Goal: Task Accomplishment & Management: Manage account settings

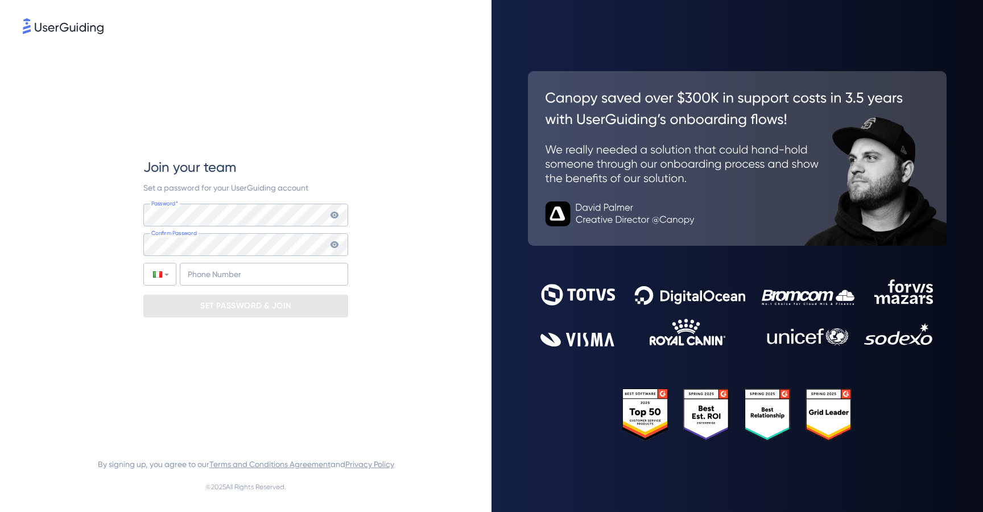
click at [387, 201] on div "Join your team Set a password for your UserGuiding account Password* Your passw…" at bounding box center [246, 237] width 446 height 403
click at [335, 213] on icon at bounding box center [335, 215] width 8 height 7
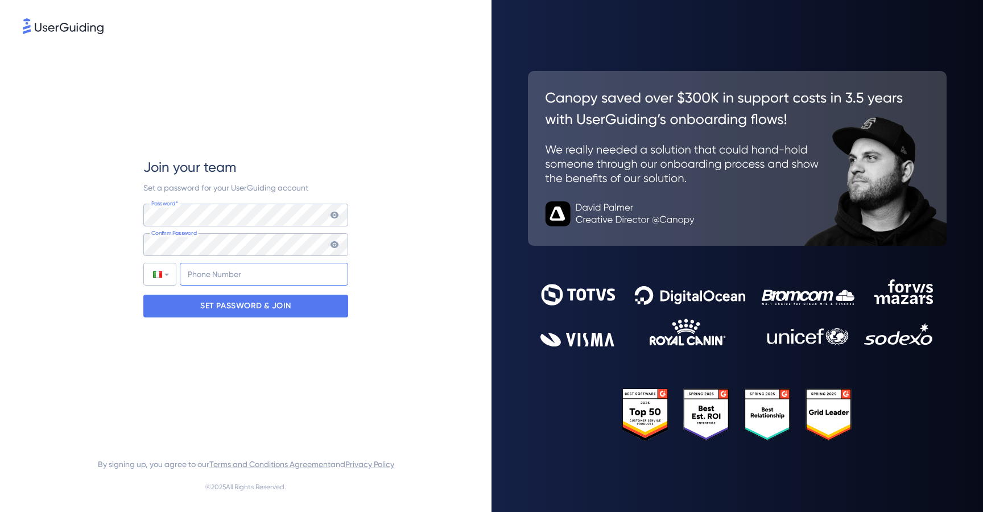
click at [277, 271] on input "+39" at bounding box center [264, 274] width 168 height 23
click at [306, 309] on div "SET PASSWORD & JOIN" at bounding box center [245, 306] width 205 height 23
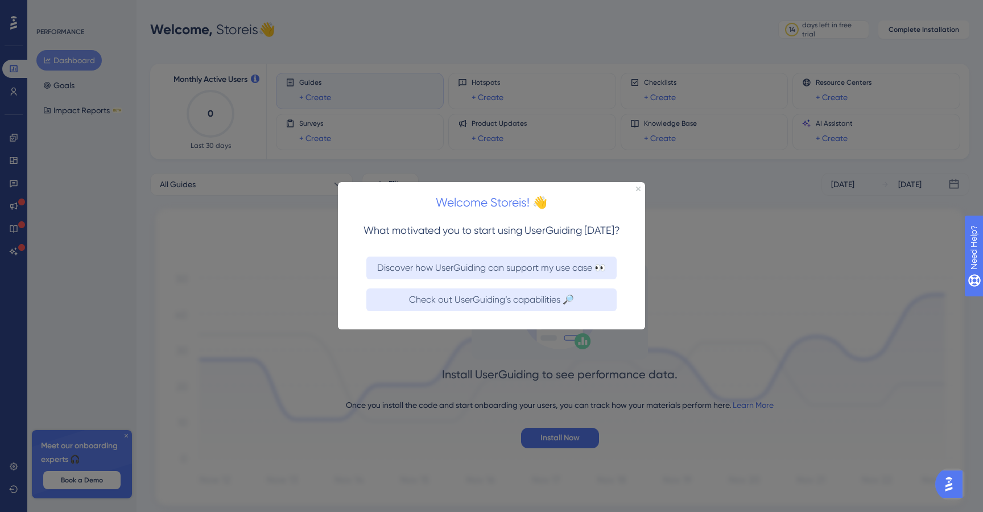
click at [634, 192] on div "Welcome Storeis! 👋" at bounding box center [491, 199] width 307 height 35
click at [636, 191] on div "Welcome Storeis! 👋" at bounding box center [491, 199] width 307 height 35
click at [639, 190] on icon "Close Preview" at bounding box center [638, 189] width 5 height 5
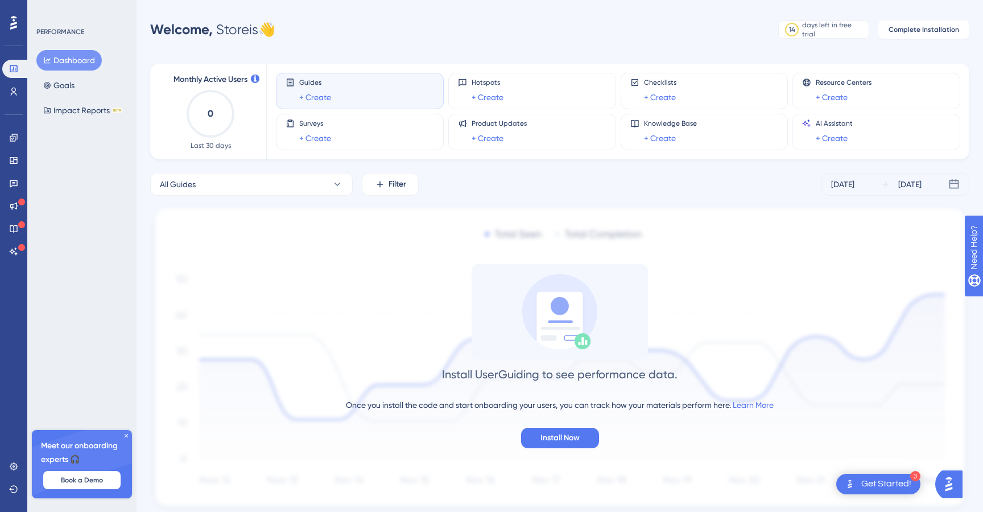
click at [477, 197] on div "All Guides Filter Sep 16 2025 Sep 22 2025 Install UserGuiding to see performanc…" at bounding box center [559, 343] width 819 height 340
click at [558, 438] on span "Install Now" at bounding box center [560, 438] width 39 height 14
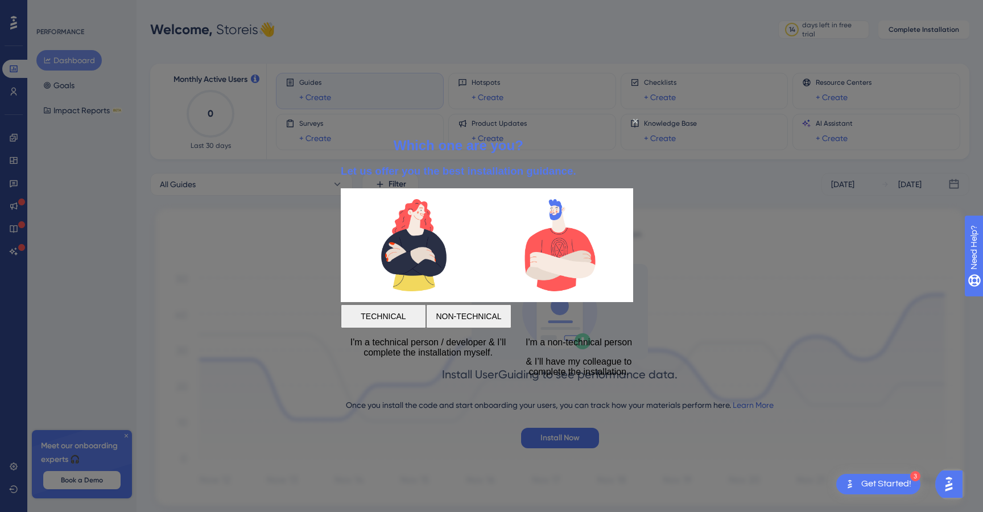
click at [426, 307] on button "TECHNICAL" at bounding box center [383, 316] width 85 height 24
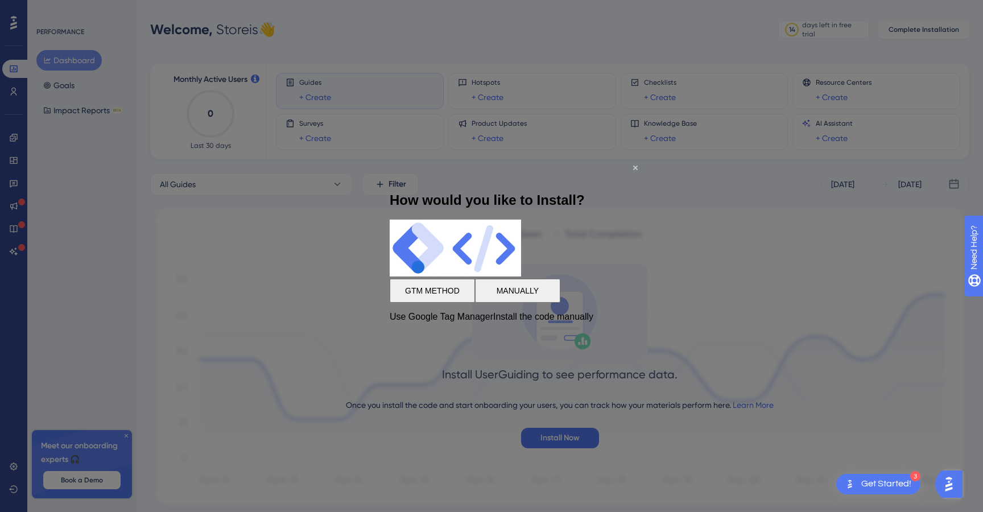
click at [435, 299] on button "GTM METHOD" at bounding box center [432, 291] width 85 height 24
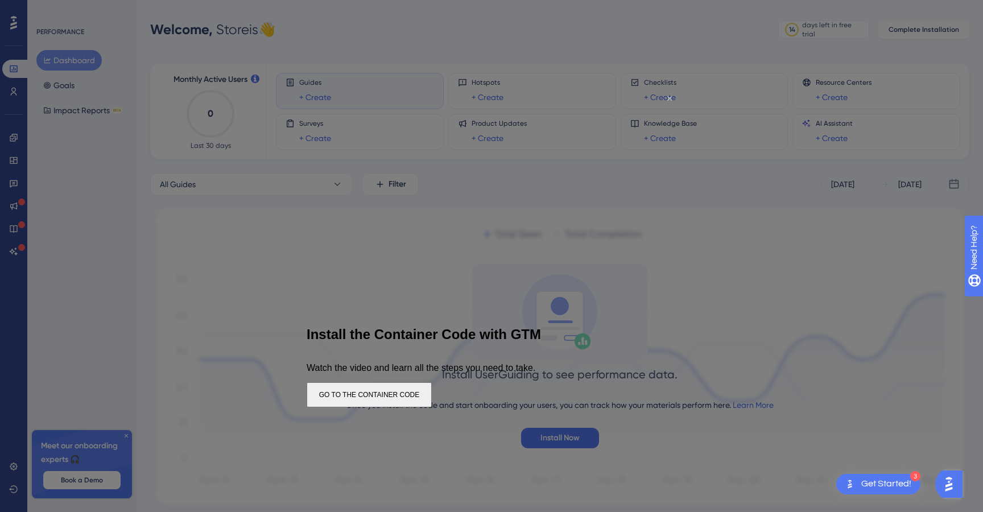
click at [671, 98] on icon "Close Preview" at bounding box center [669, 98] width 5 height 5
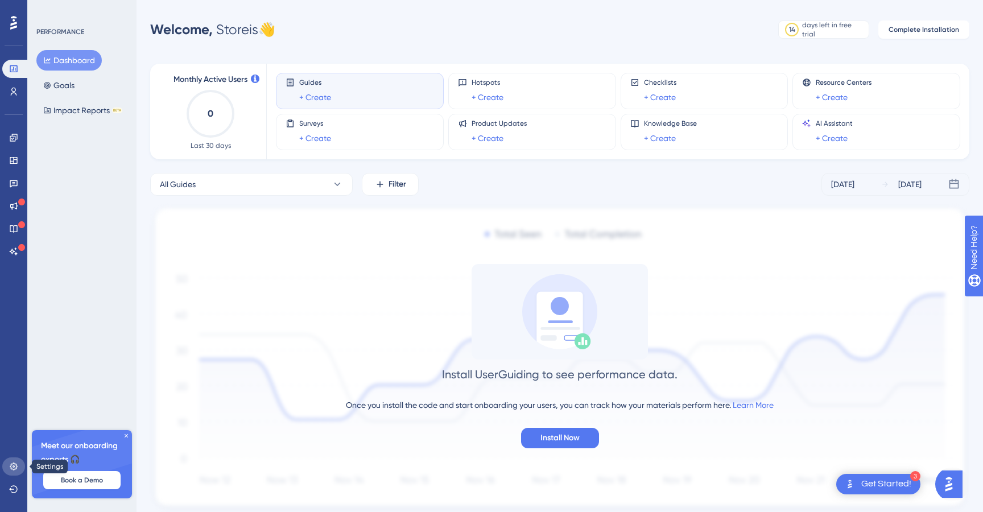
click at [14, 467] on icon at bounding box center [13, 466] width 7 height 7
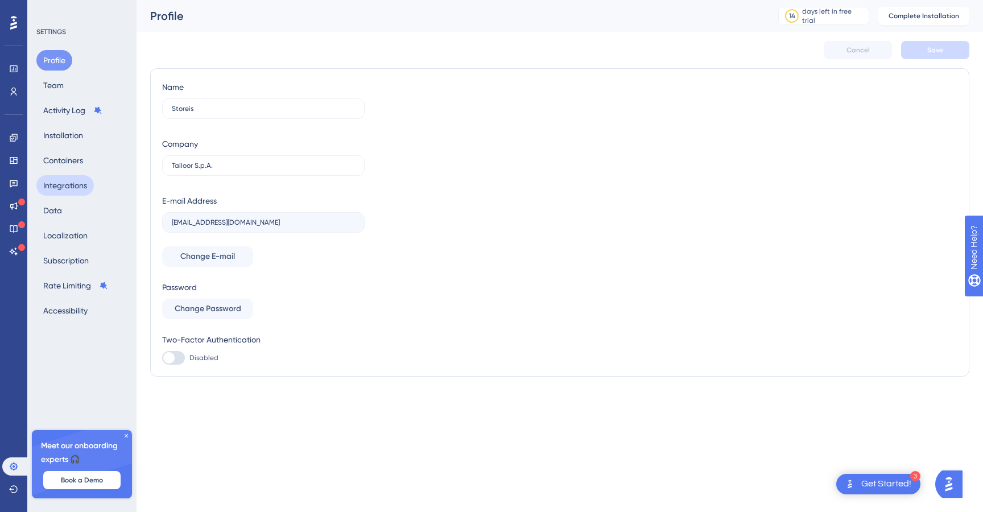
click at [73, 188] on button "Integrations" at bounding box center [64, 185] width 57 height 20
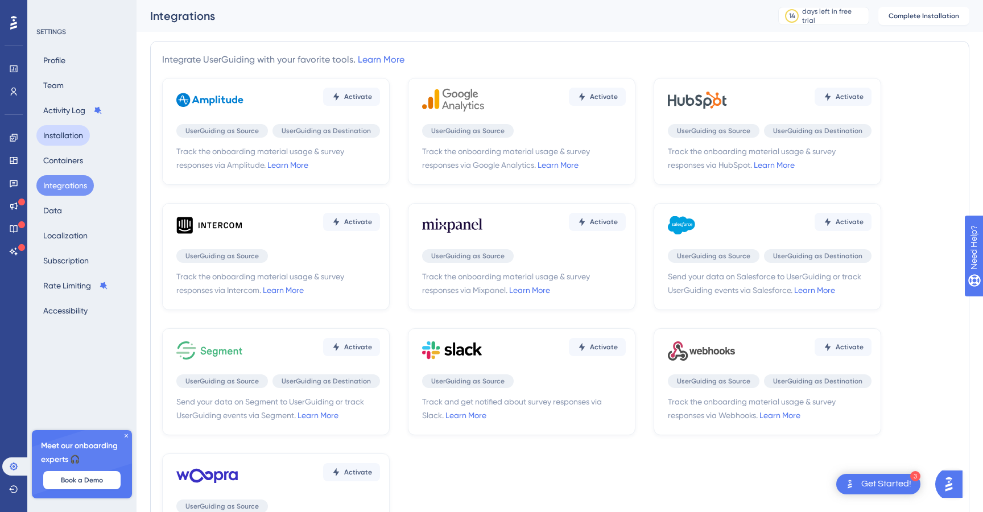
click at [65, 141] on div "✨ Save My Spot!✨" at bounding box center [492, 106] width 983 height 248
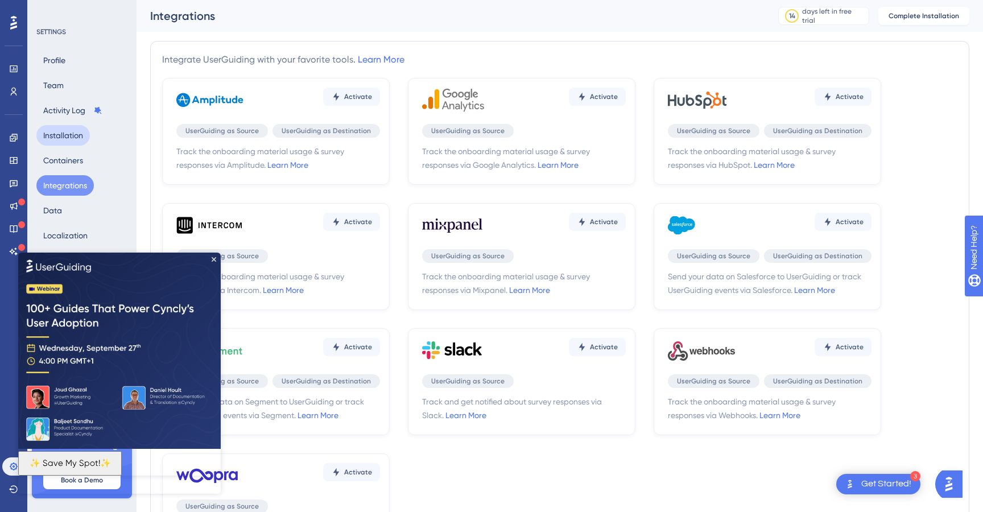
click at [67, 135] on button "Installation" at bounding box center [62, 135] width 53 height 20
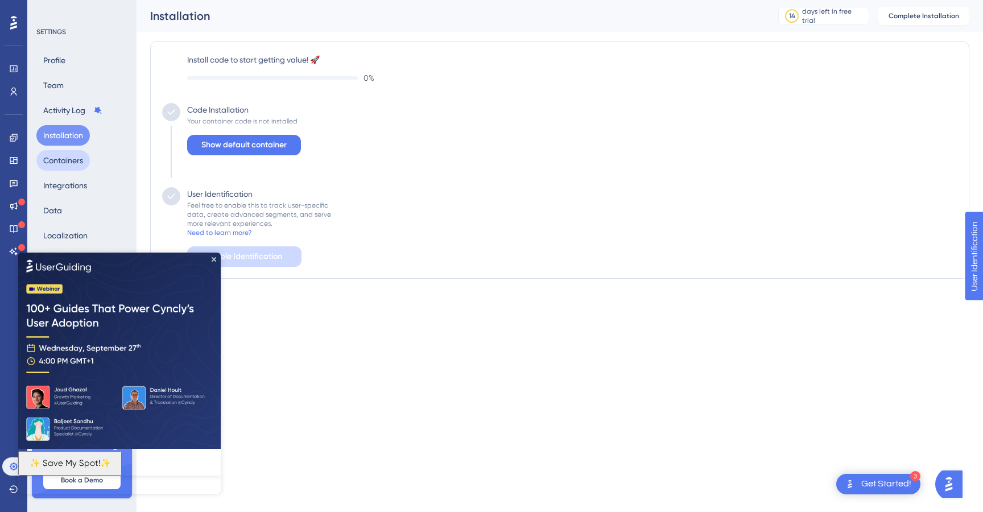
click at [68, 158] on button "Containers" at bounding box center [62, 160] width 53 height 20
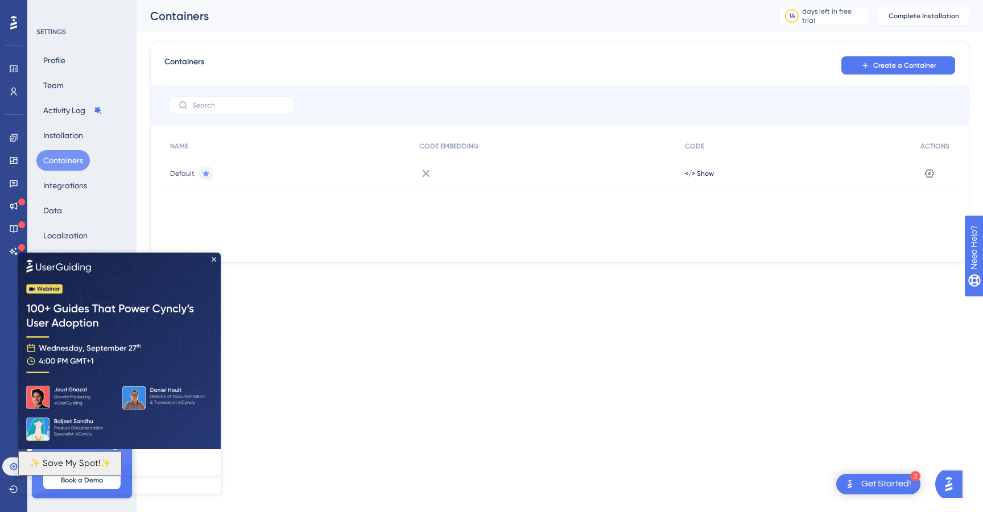
click at [208, 256] on img at bounding box center [119, 350] width 203 height 196
click at [701, 170] on span "</> Show" at bounding box center [699, 173] width 29 height 9
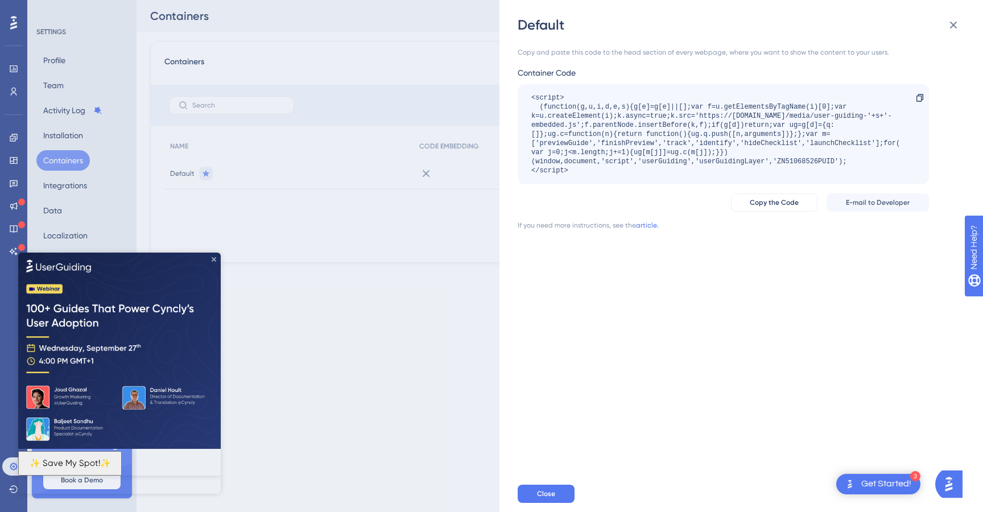
click at [215, 258] on icon "Close Preview" at bounding box center [214, 259] width 5 height 5
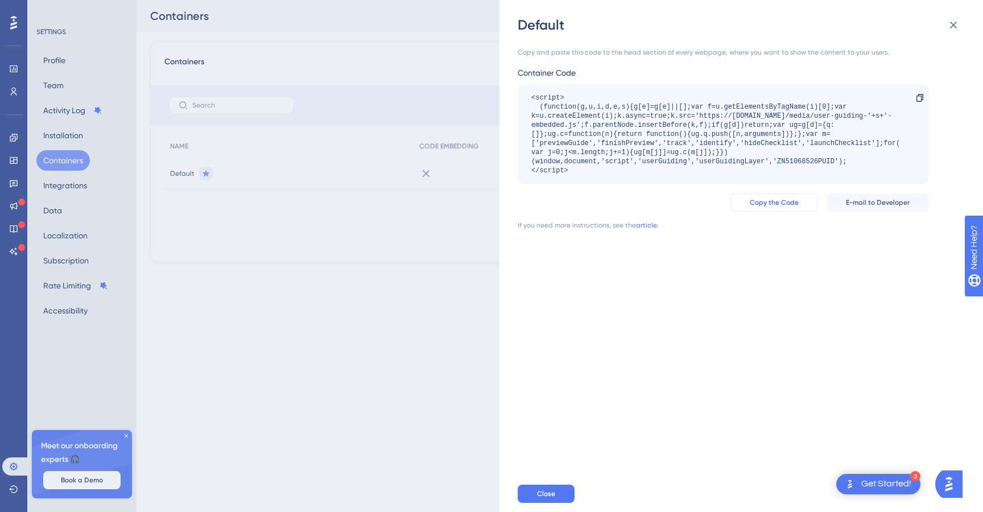
click at [783, 203] on span "Copy the Code" at bounding box center [774, 202] width 49 height 9
click at [761, 201] on span "Copy the Code" at bounding box center [774, 202] width 49 height 9
click at [955, 19] on icon at bounding box center [954, 25] width 14 height 14
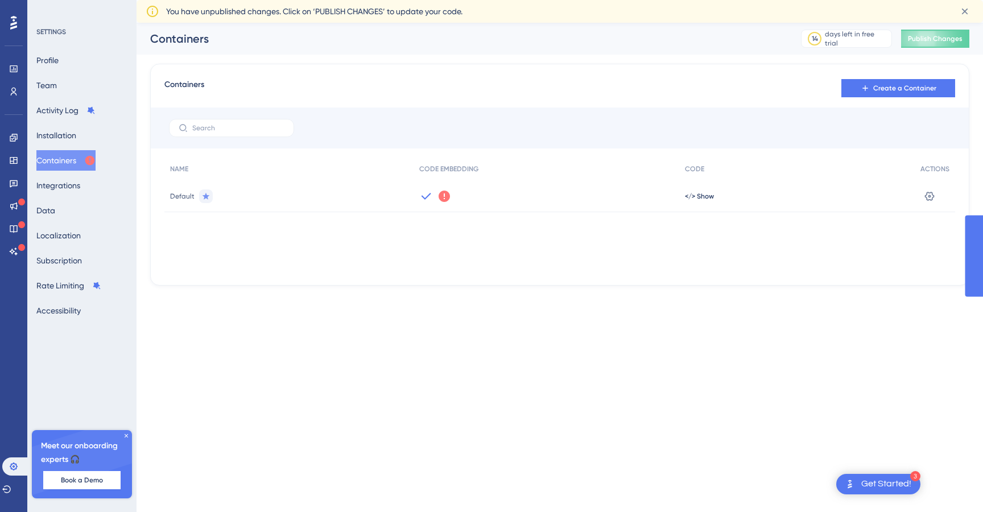
click at [445, 198] on icon at bounding box center [444, 196] width 11 height 11
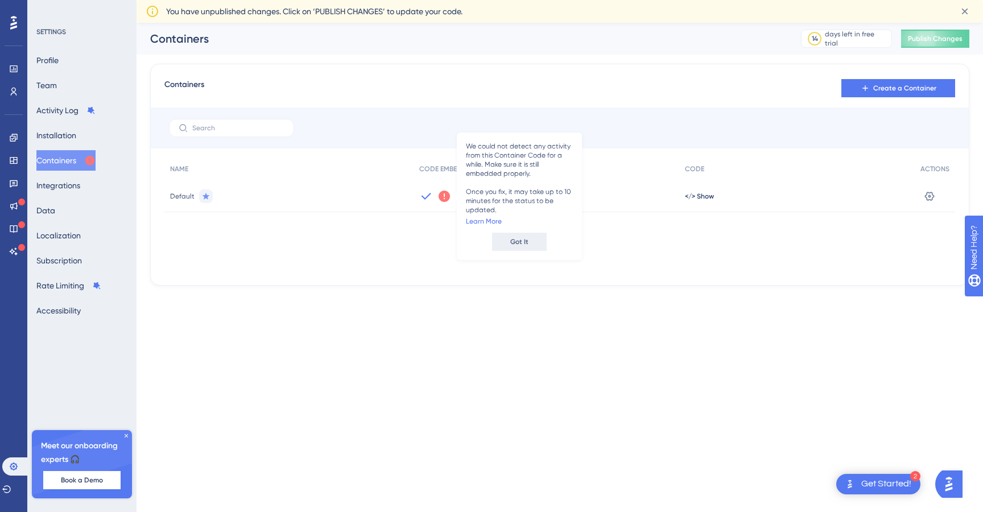
click at [517, 242] on span "Got It" at bounding box center [519, 241] width 18 height 9
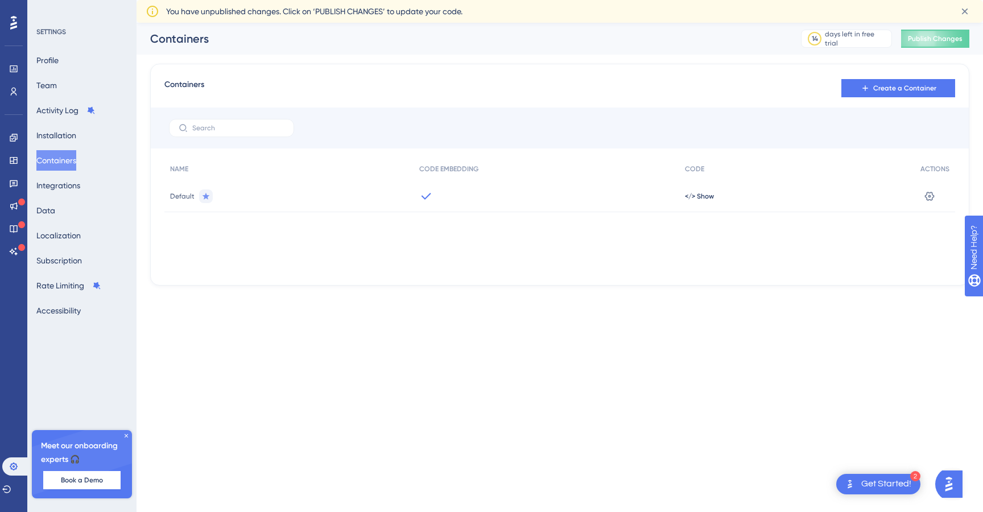
click at [423, 197] on icon at bounding box center [427, 195] width 10 height 7
click at [55, 208] on button "Data" at bounding box center [45, 210] width 19 height 20
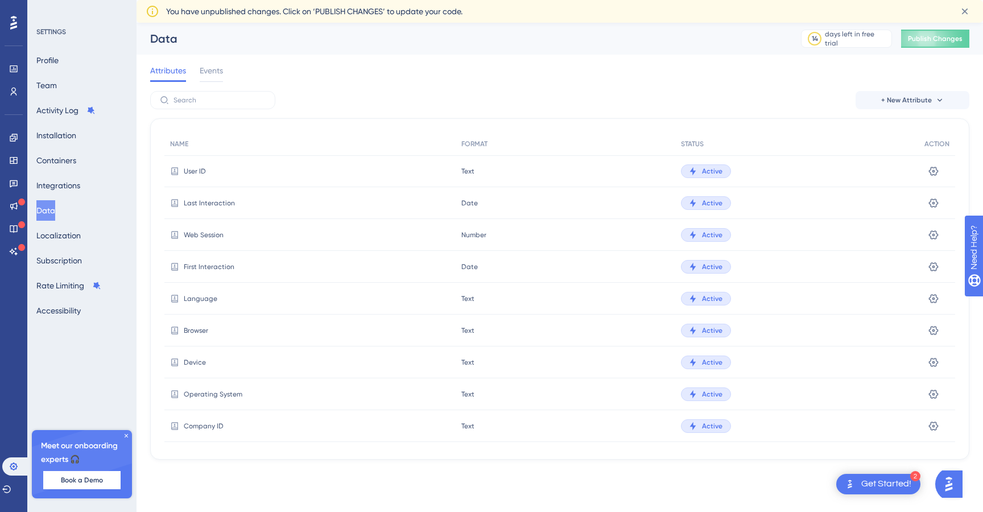
click at [228, 66] on div "Attributes Events" at bounding box center [559, 73] width 819 height 36
click at [218, 68] on span "Events" at bounding box center [211, 71] width 23 height 14
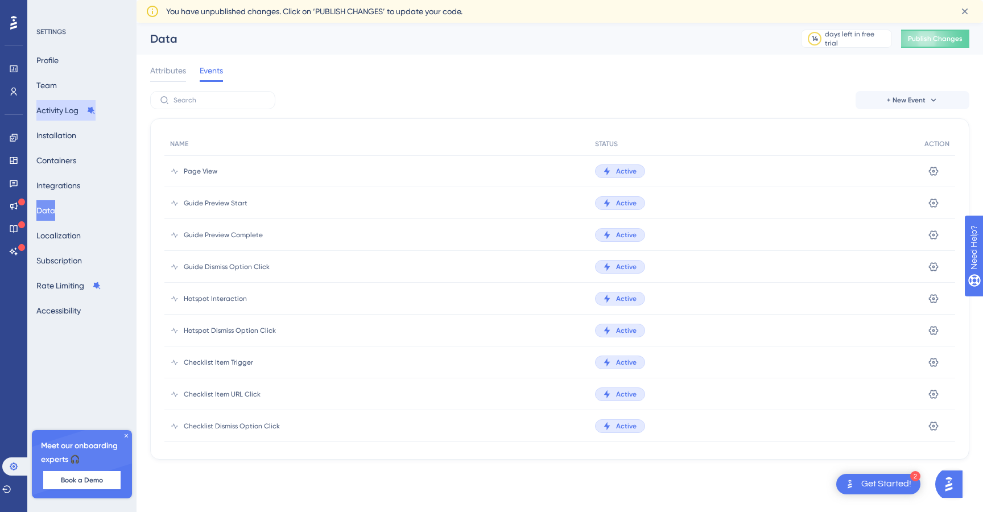
click at [56, 117] on button "Activity Log" at bounding box center [65, 110] width 59 height 20
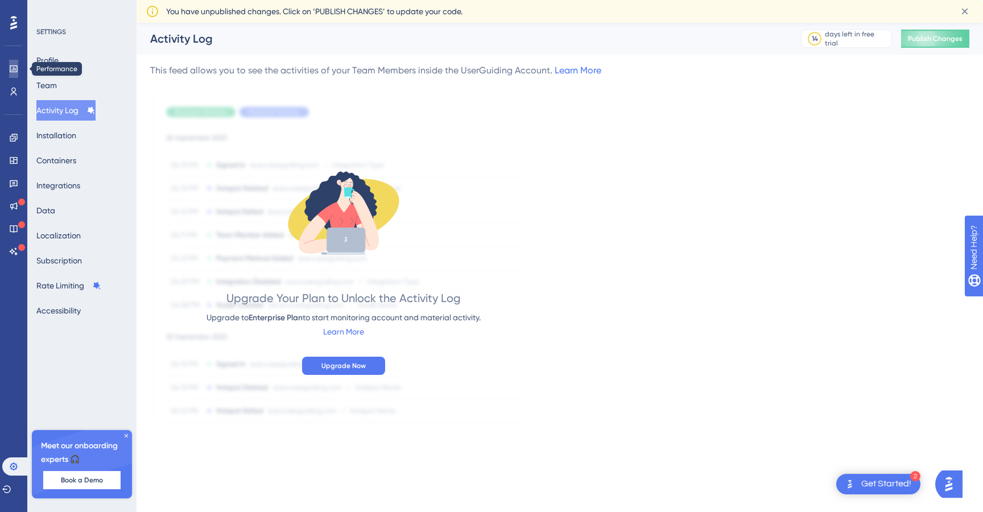
click at [13, 72] on icon at bounding box center [13, 68] width 7 height 7
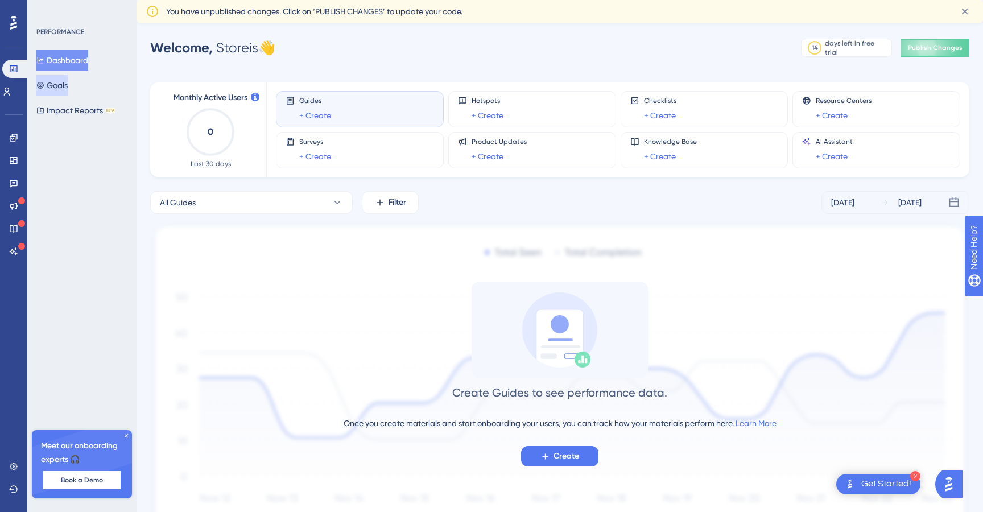
click at [52, 86] on button "Goals" at bounding box center [51, 85] width 31 height 20
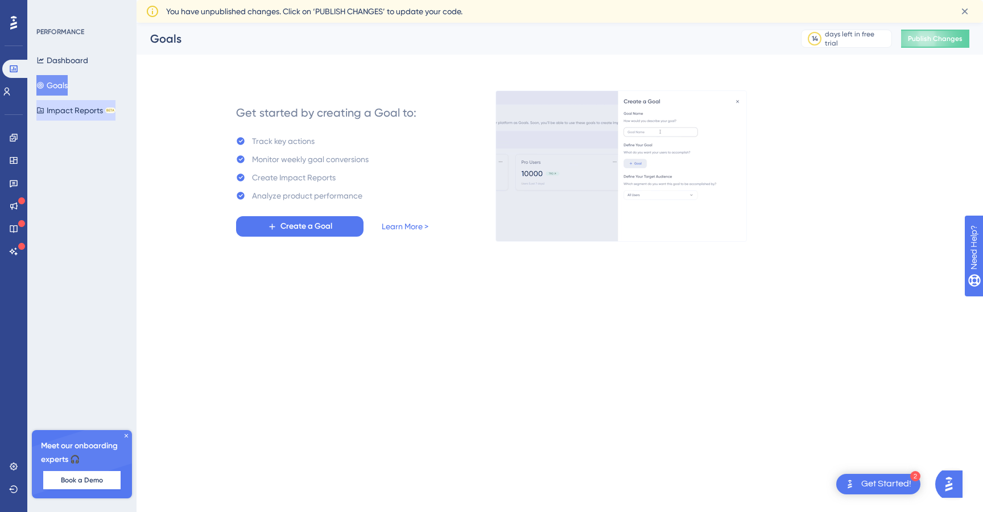
click at [75, 108] on button "Impact Reports BETA" at bounding box center [75, 110] width 79 height 20
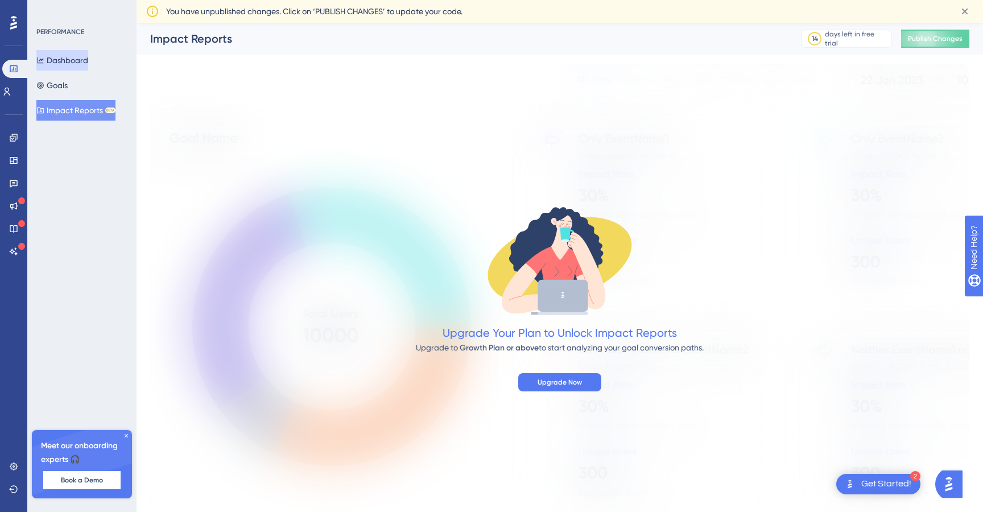
click at [68, 66] on button "Dashboard" at bounding box center [62, 60] width 52 height 20
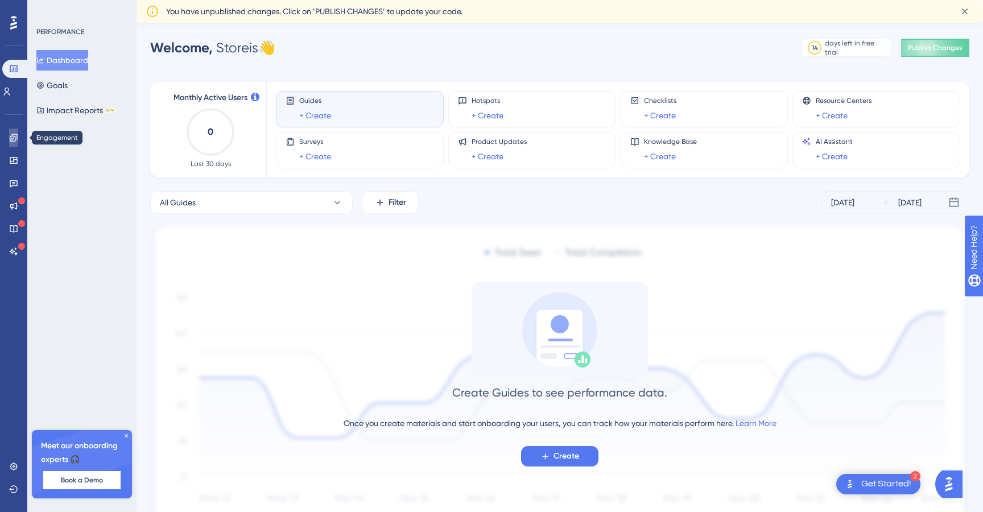
click at [14, 134] on icon at bounding box center [13, 137] width 7 height 7
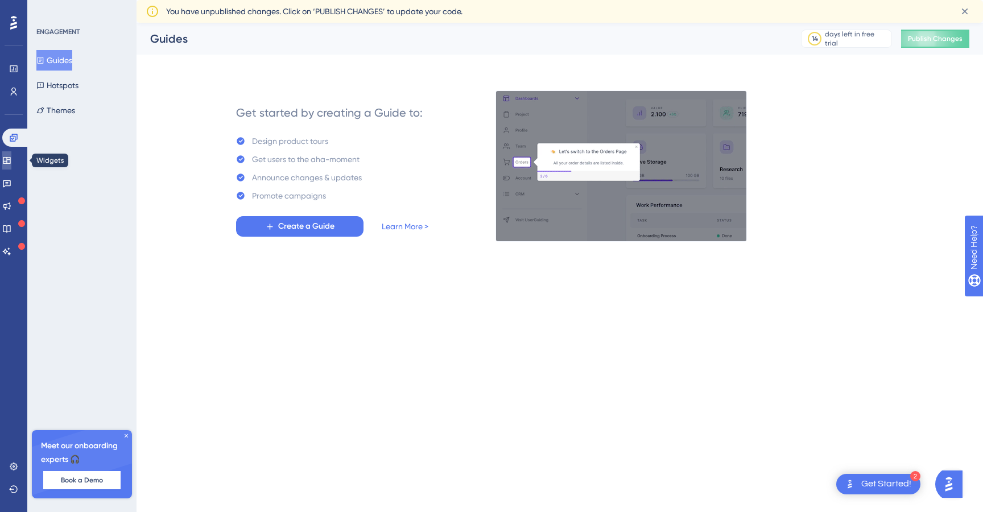
click at [11, 156] on icon at bounding box center [6, 160] width 9 height 9
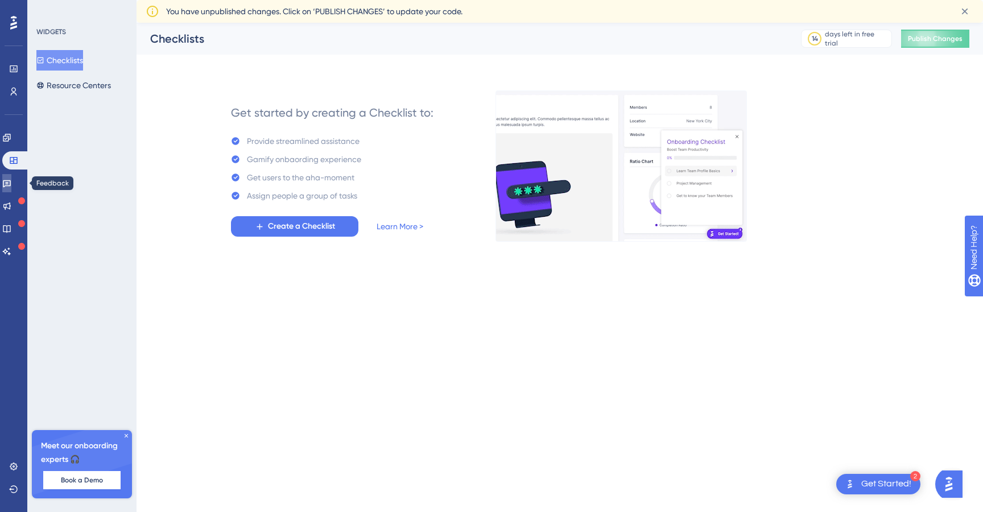
click at [11, 182] on icon at bounding box center [6, 183] width 9 height 9
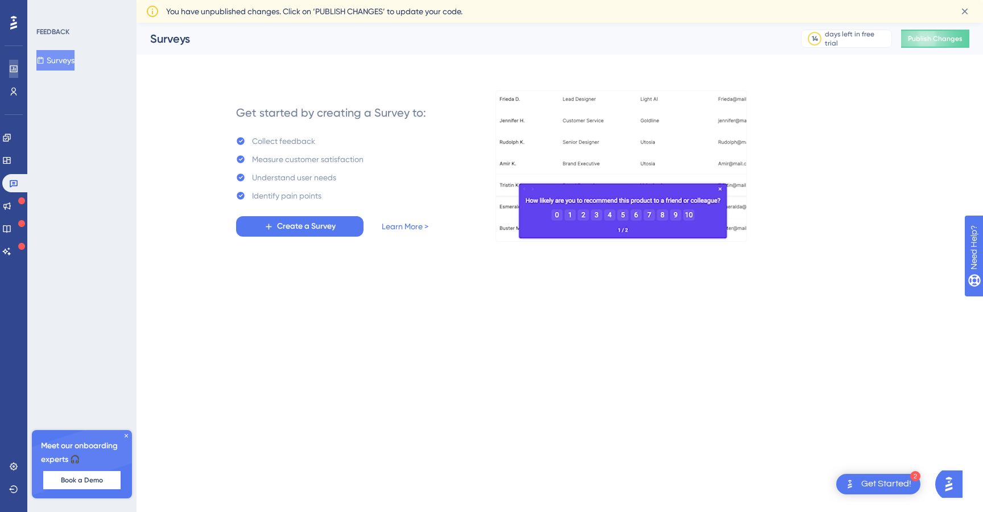
click at [12, 72] on icon at bounding box center [13, 68] width 7 height 7
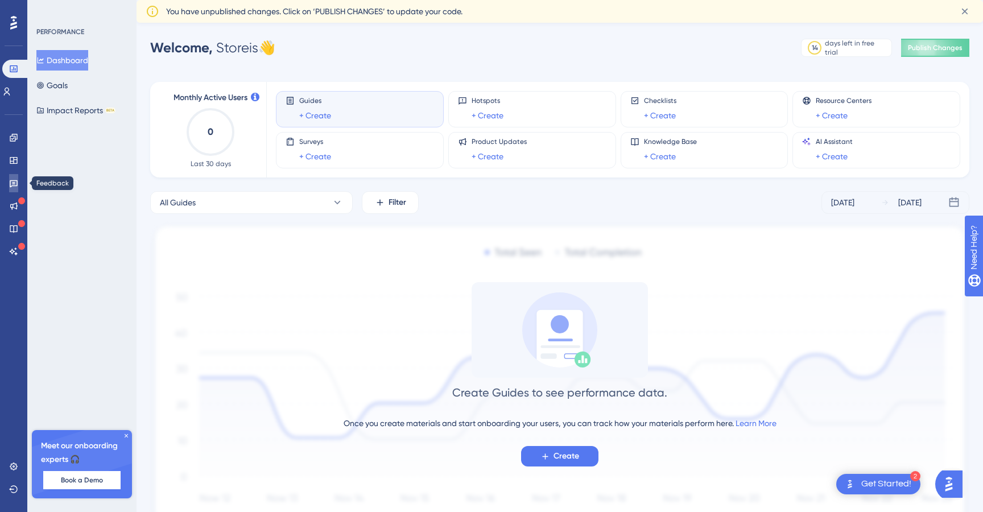
click at [18, 179] on link at bounding box center [13, 183] width 9 height 18
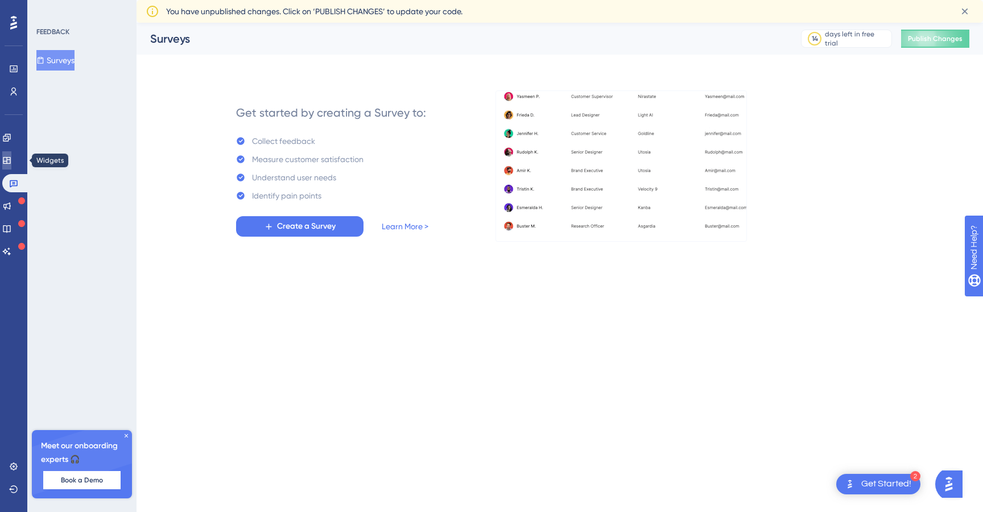
click at [11, 165] on link at bounding box center [6, 160] width 9 height 18
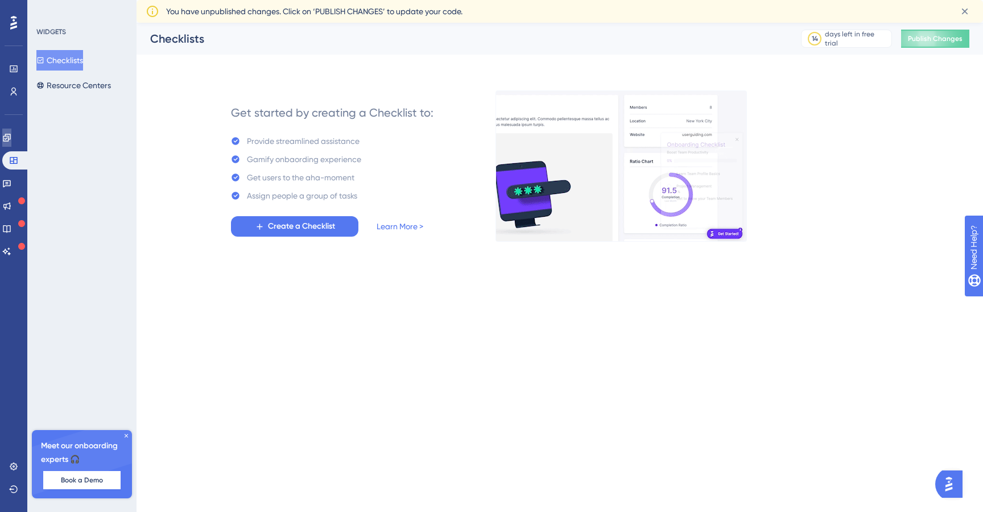
click at [11, 142] on link at bounding box center [6, 138] width 9 height 18
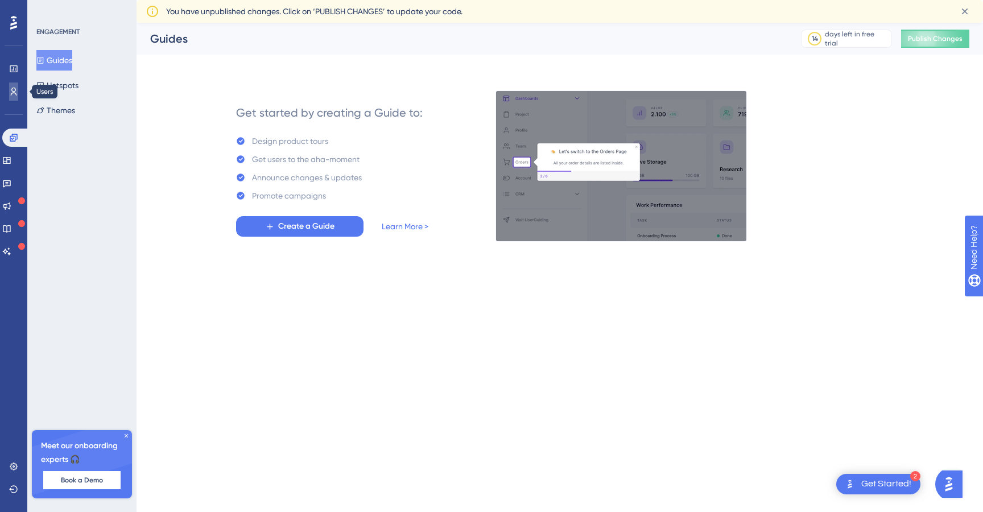
click at [18, 89] on link at bounding box center [13, 92] width 9 height 18
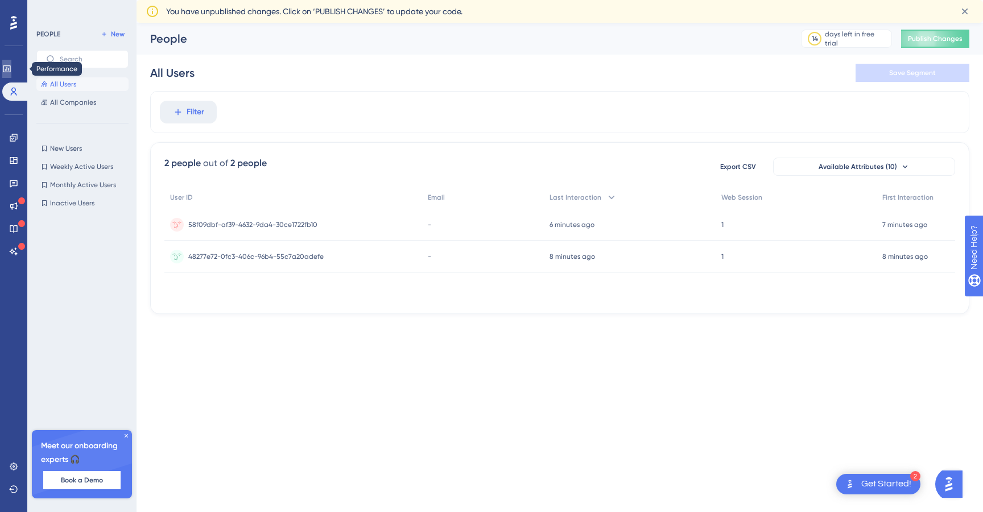
click at [10, 68] on icon at bounding box center [6, 68] width 7 height 7
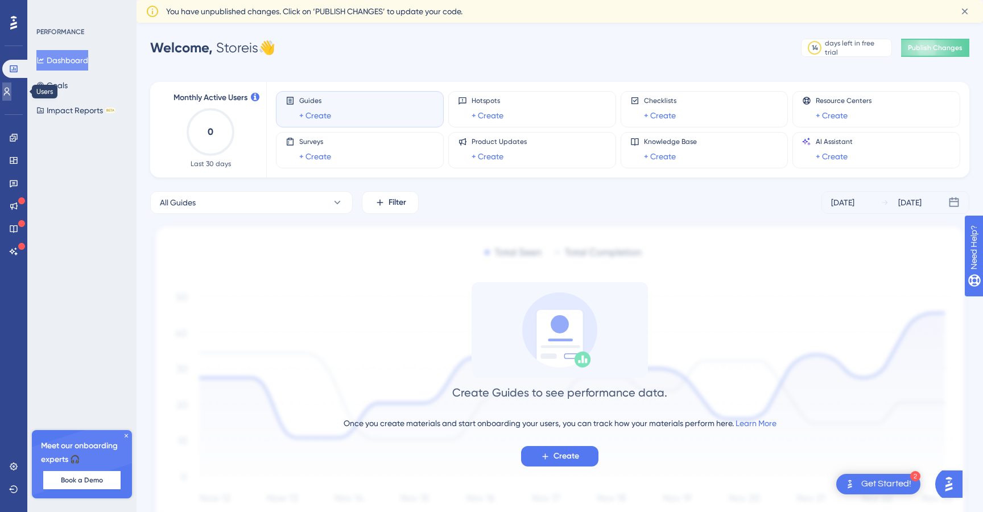
click at [11, 86] on link at bounding box center [6, 92] width 9 height 18
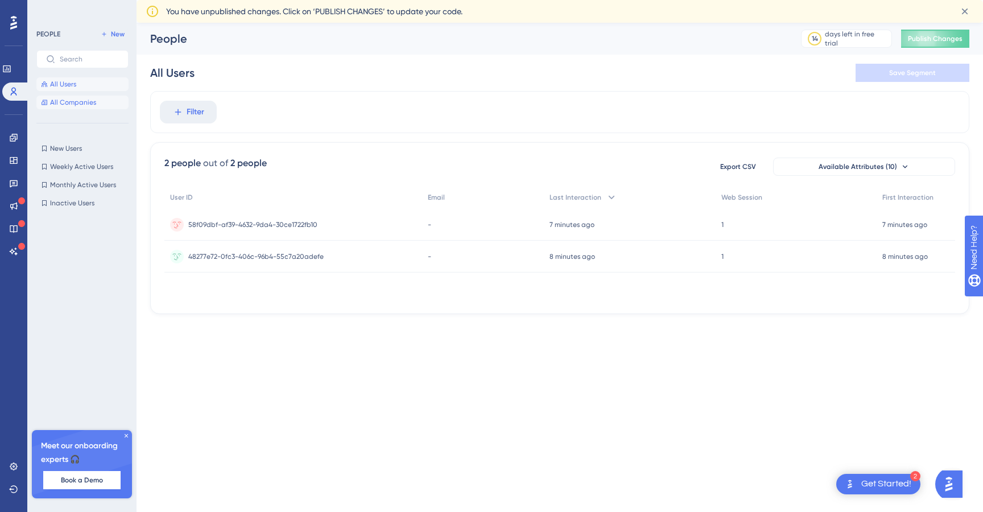
click at [68, 102] on span "All Companies" at bounding box center [73, 102] width 46 height 9
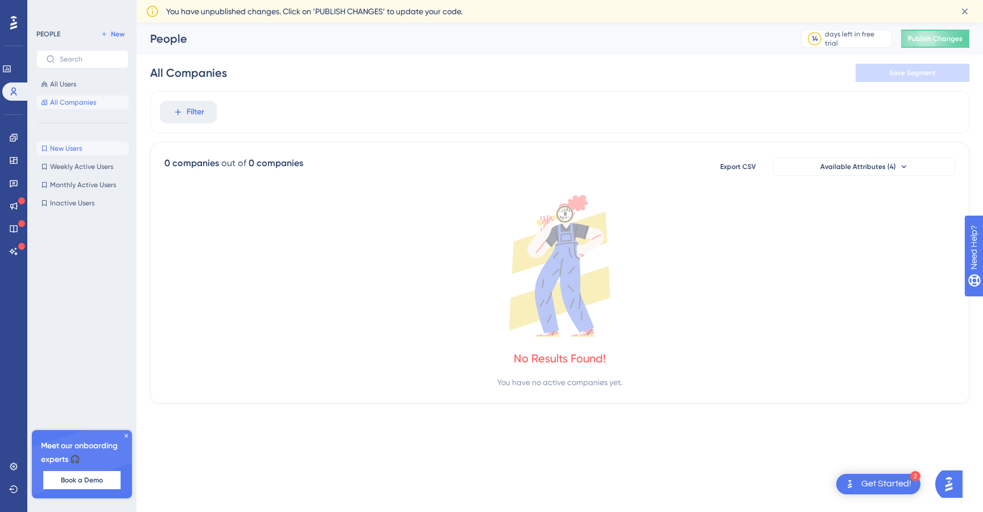
click at [77, 152] on span "New Users" at bounding box center [66, 148] width 32 height 9
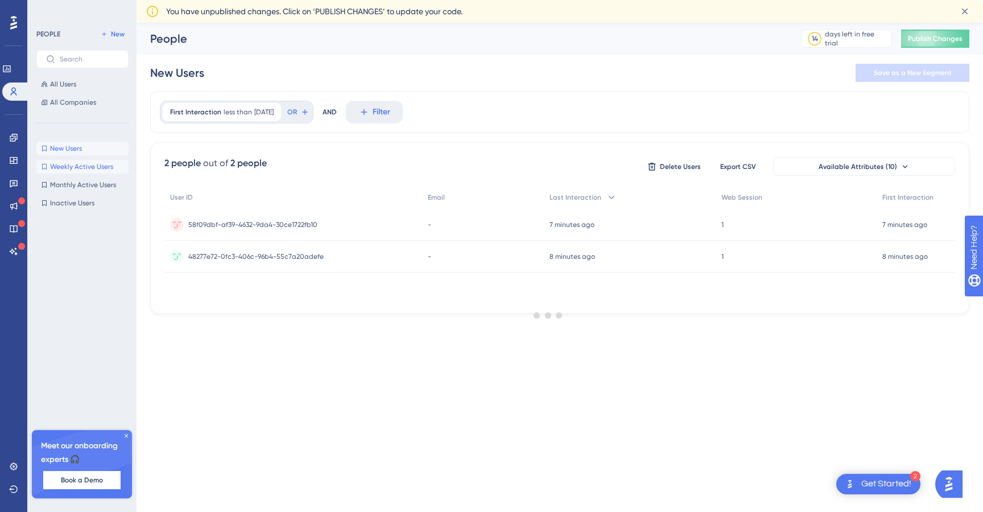
click at [77, 163] on span "Weekly Active Users" at bounding box center [81, 166] width 63 height 9
click at [77, 183] on span "Monthly Active Users" at bounding box center [83, 184] width 66 height 9
click at [77, 206] on span "Inactive Users" at bounding box center [72, 203] width 44 height 9
click at [11, 178] on link at bounding box center [13, 183] width 9 height 18
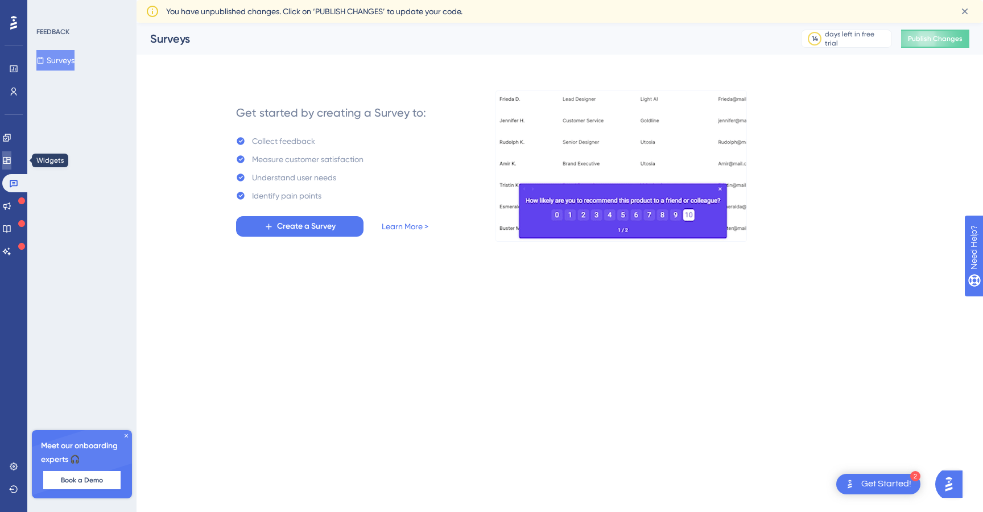
click at [11, 160] on icon at bounding box center [6, 160] width 9 height 9
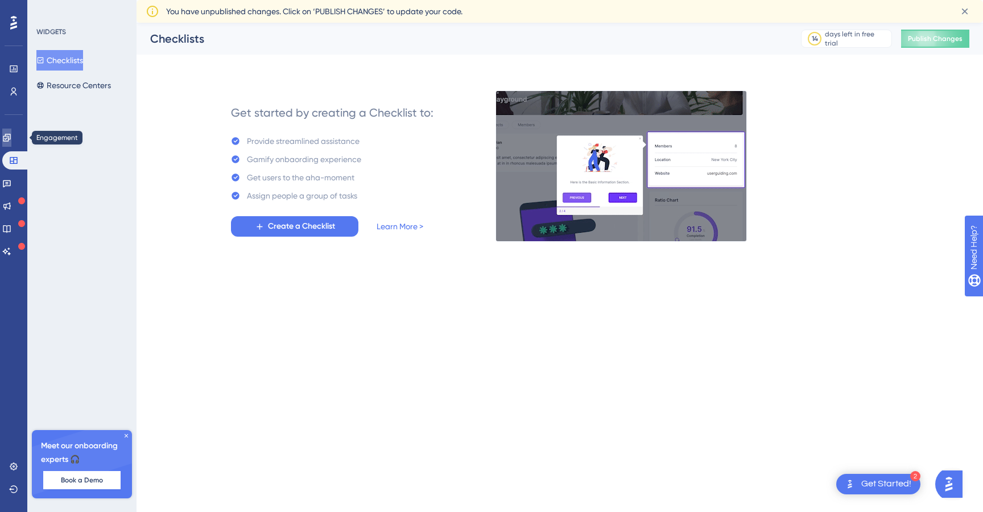
click at [11, 146] on link at bounding box center [6, 138] width 9 height 18
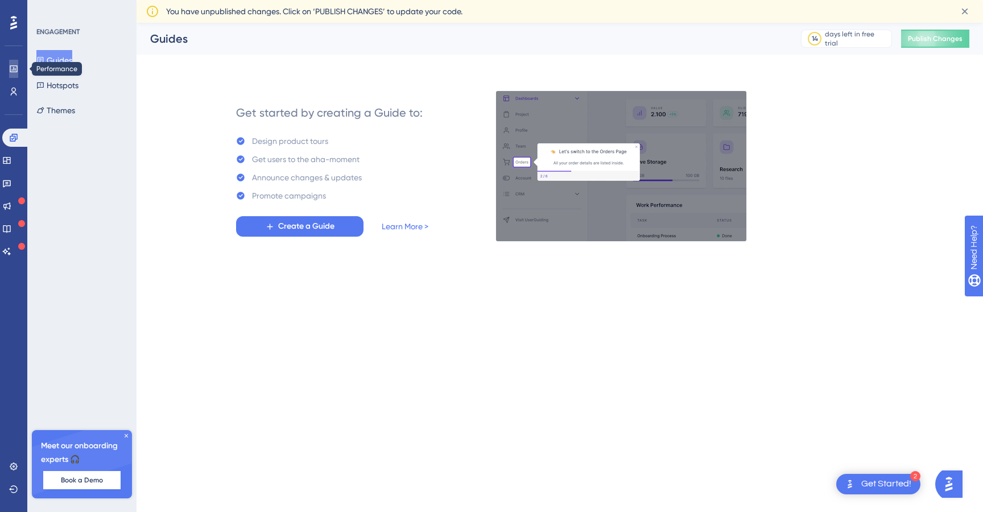
click at [14, 63] on link at bounding box center [13, 69] width 9 height 18
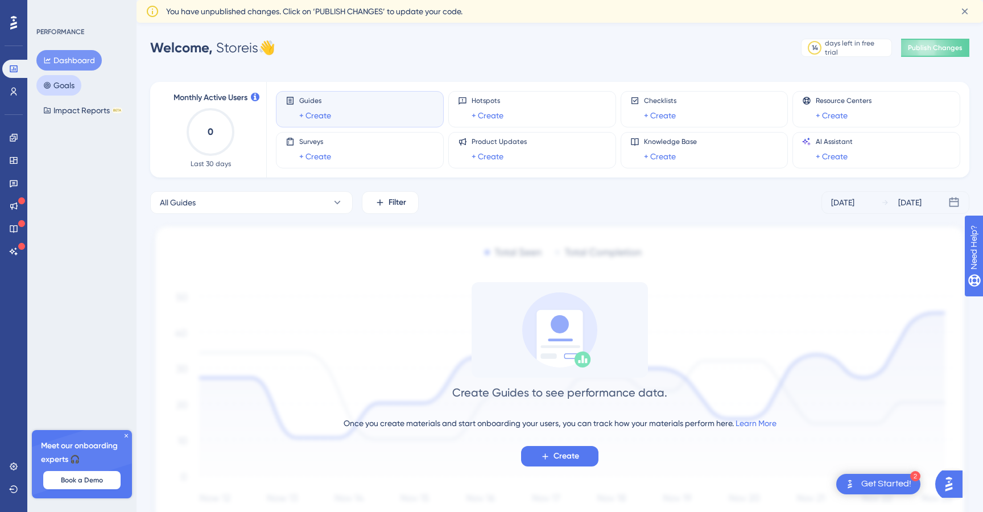
click at [67, 86] on button "Goals" at bounding box center [58, 85] width 45 height 20
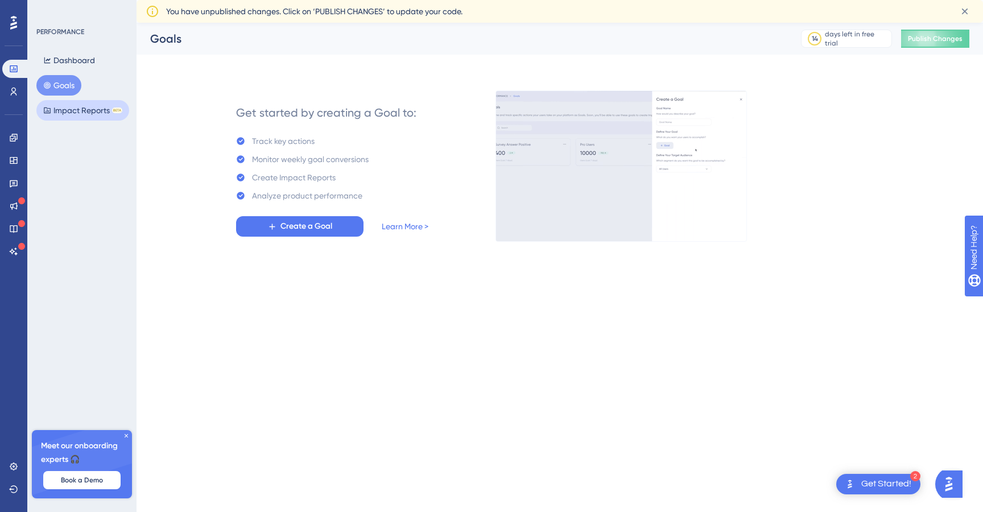
click at [80, 112] on button "Impact Reports BETA" at bounding box center [82, 110] width 93 height 20
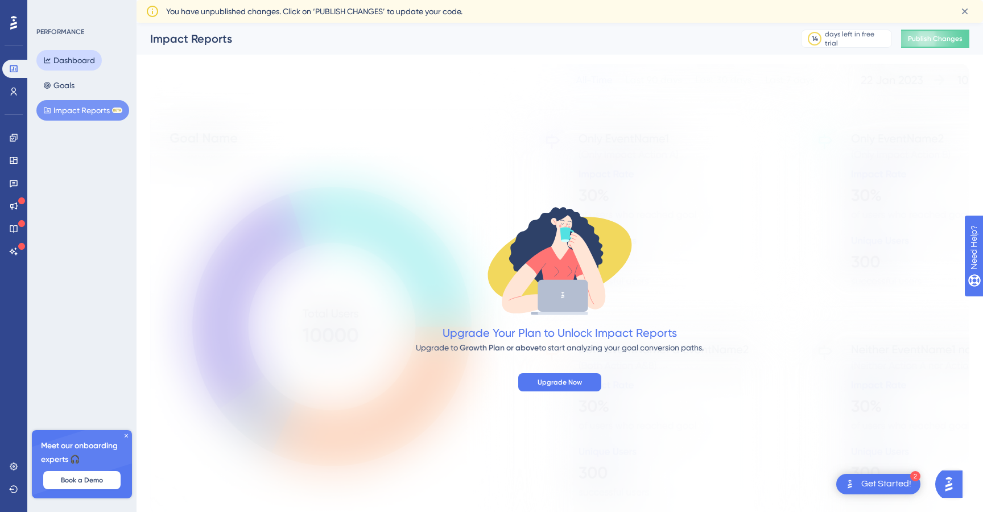
click at [69, 51] on button "Dashboard" at bounding box center [68, 60] width 65 height 20
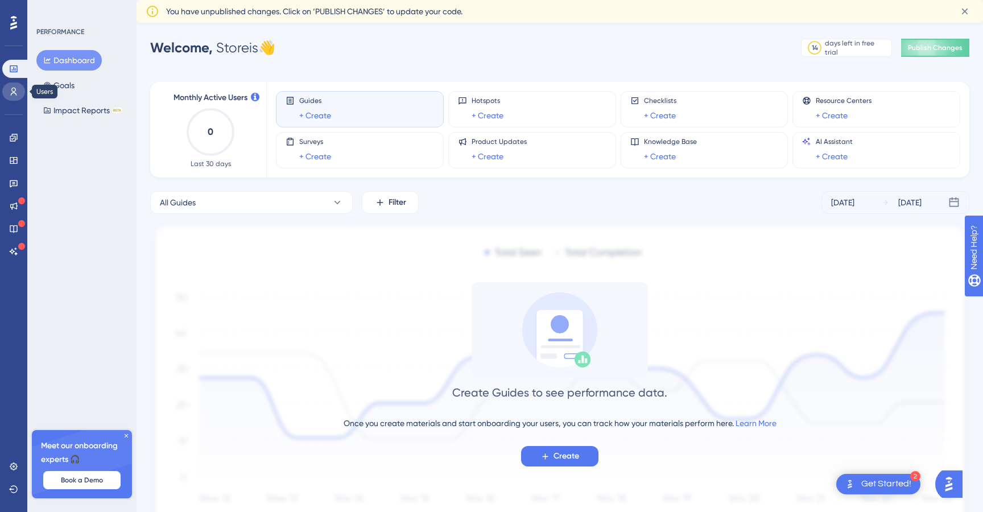
click at [19, 89] on link at bounding box center [13, 92] width 23 height 18
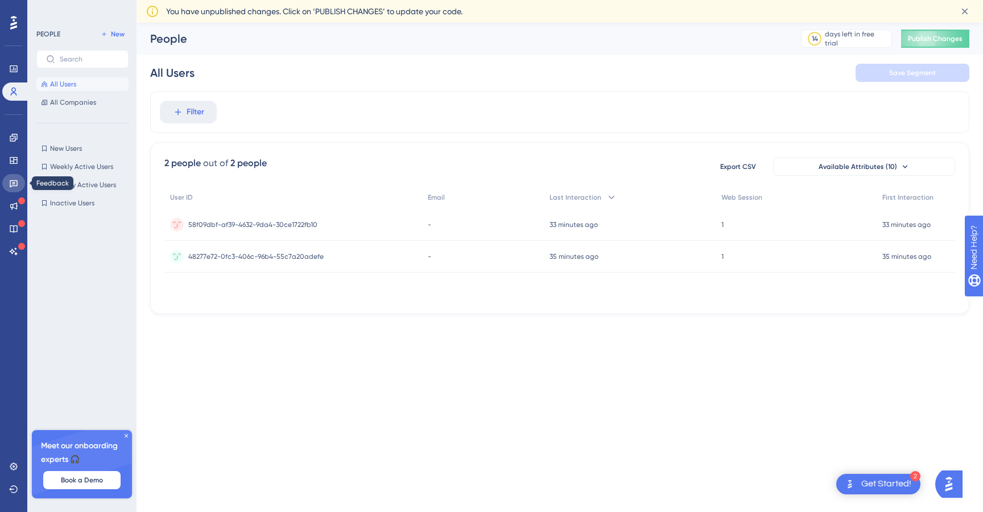
click at [11, 185] on icon at bounding box center [13, 183] width 9 height 9
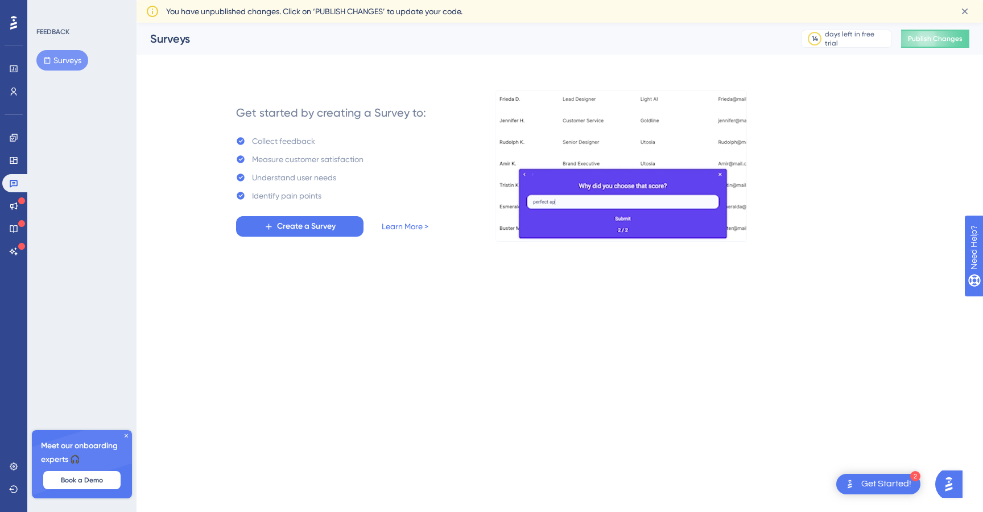
click at [9, 170] on div "Engagement Widgets Feedback Product Updates Knowledge Base AI Assistant" at bounding box center [13, 195] width 23 height 132
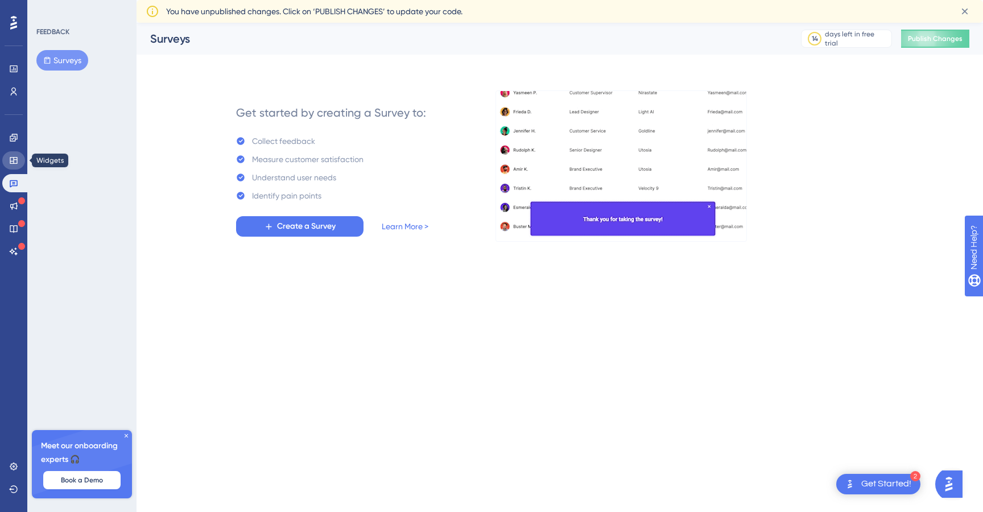
click at [9, 161] on icon at bounding box center [13, 160] width 9 height 9
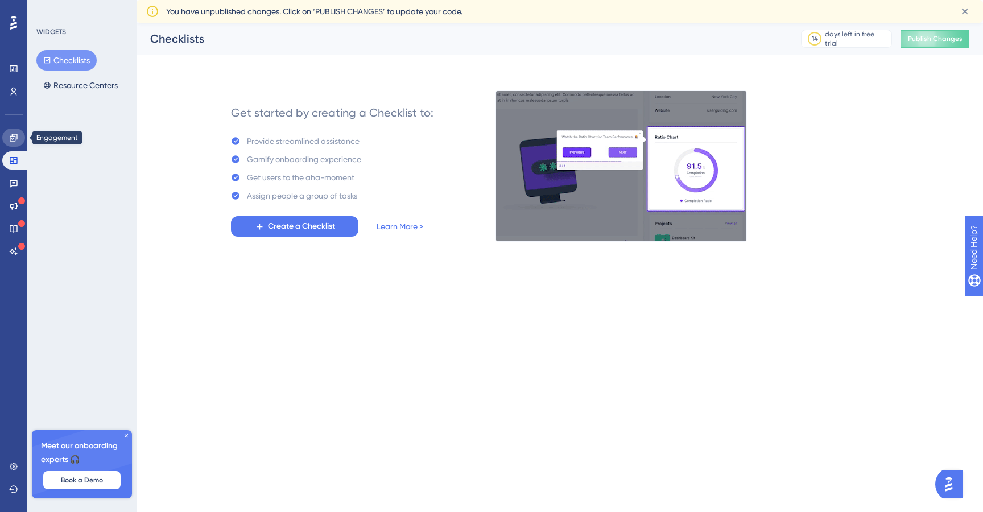
click at [9, 137] on icon at bounding box center [13, 137] width 9 height 9
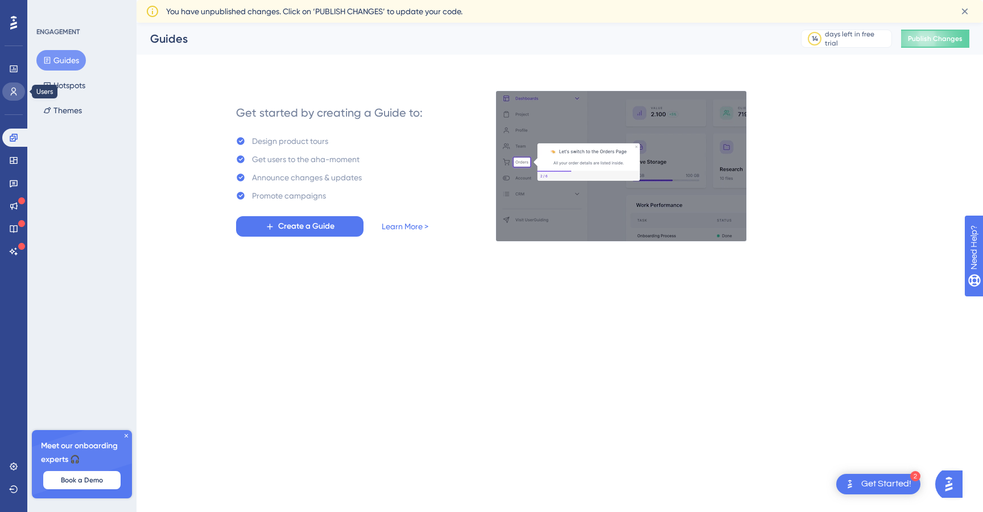
click at [13, 90] on icon at bounding box center [13, 91] width 9 height 9
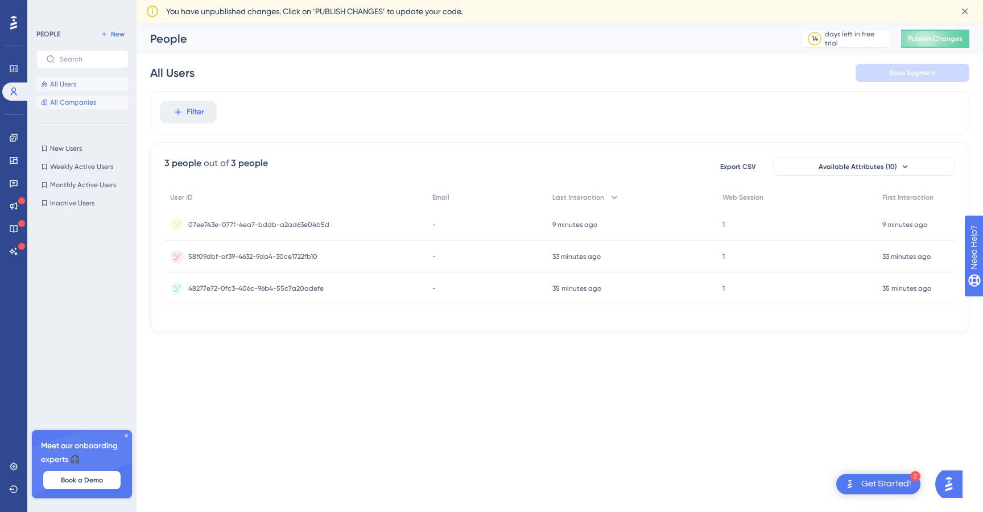
click at [78, 102] on span "All Companies" at bounding box center [73, 102] width 46 height 9
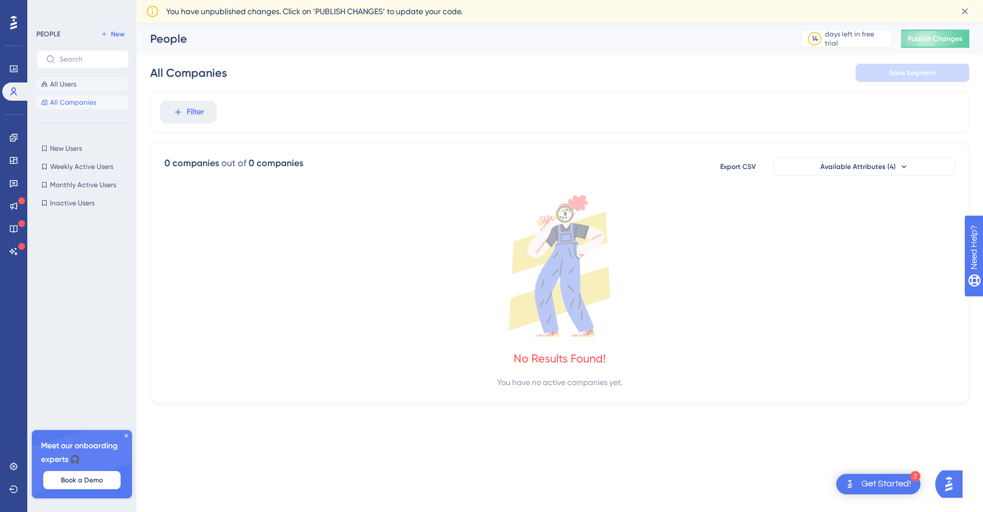
click at [78, 89] on button "All Users" at bounding box center [82, 84] width 92 height 14
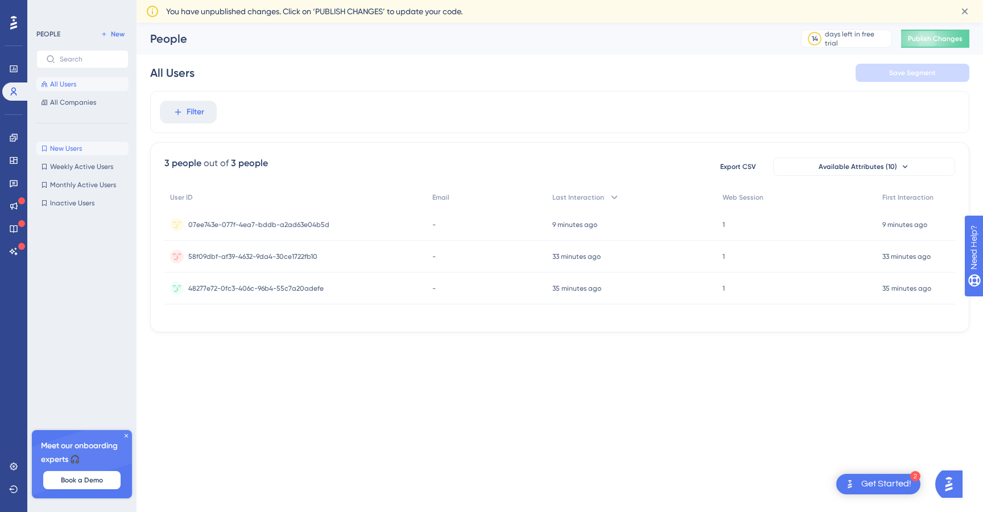
click at [78, 150] on span "New Users" at bounding box center [66, 148] width 32 height 9
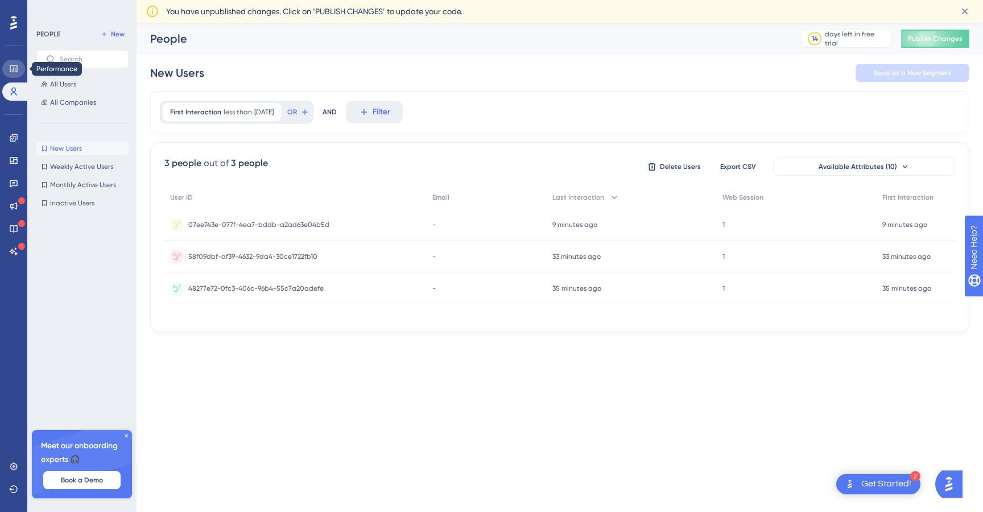
click at [13, 69] on icon at bounding box center [13, 68] width 9 height 9
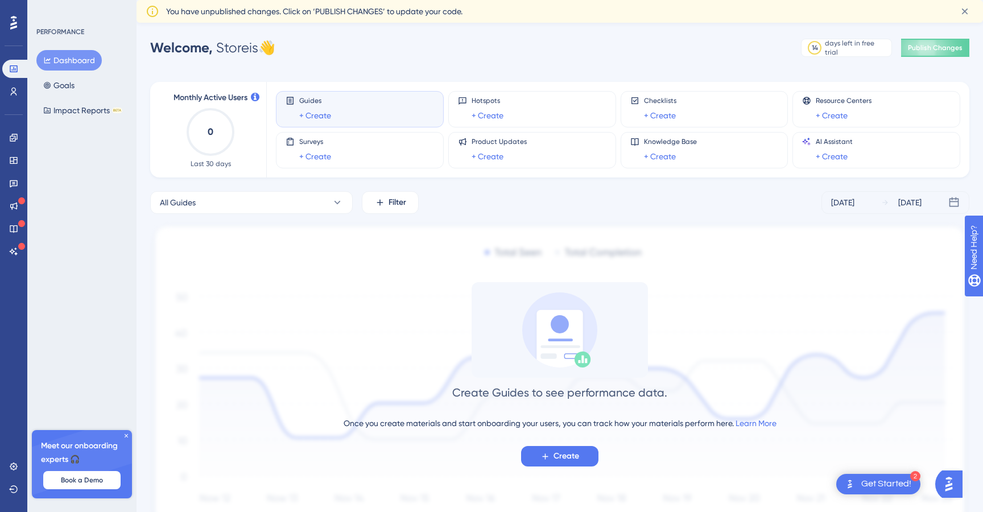
scroll to position [55, 0]
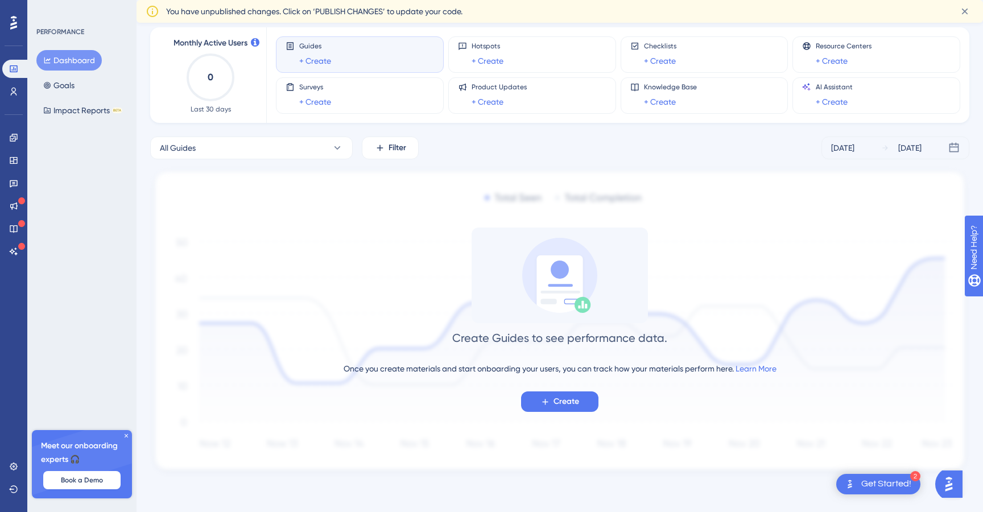
click at [81, 80] on div "Dashboard Goals Impact Reports BETA" at bounding box center [82, 85] width 92 height 71
click at [67, 90] on button "Goals" at bounding box center [58, 85] width 45 height 20
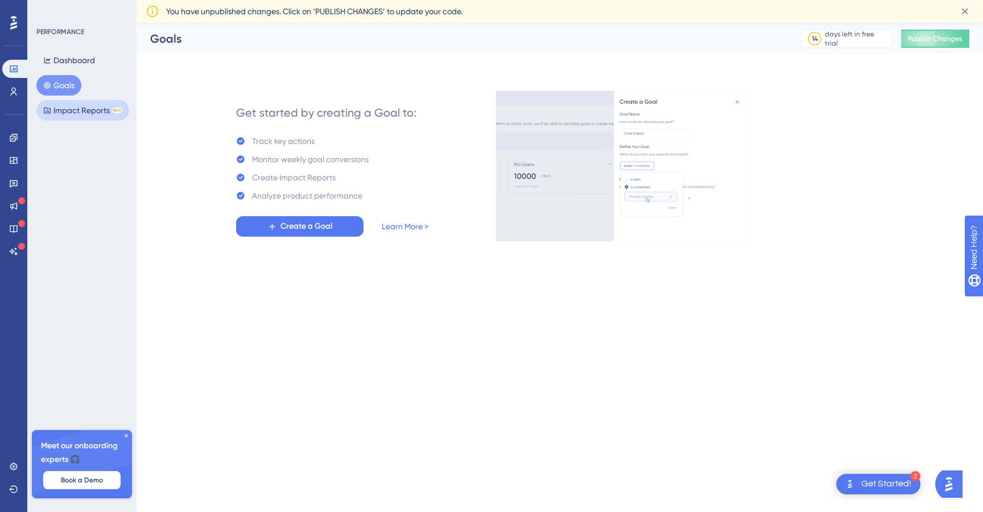
click at [72, 109] on button "Impact Reports BETA" at bounding box center [82, 110] width 93 height 20
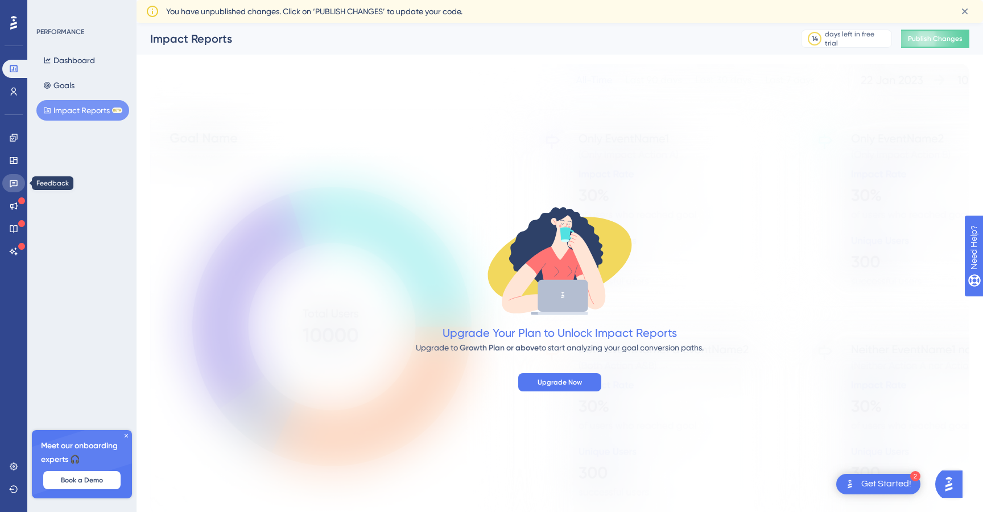
click at [11, 179] on icon at bounding box center [13, 183] width 9 height 9
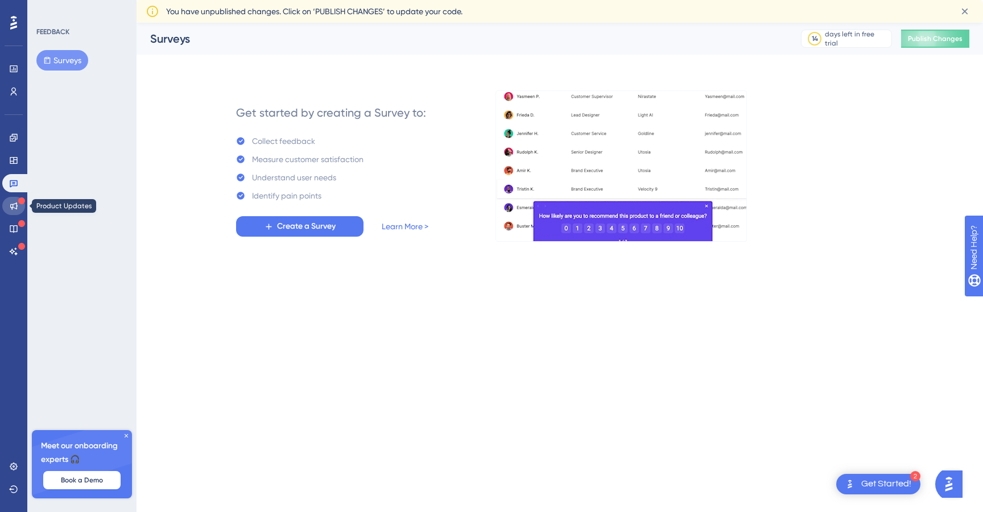
click at [14, 205] on icon at bounding box center [13, 205] width 9 height 9
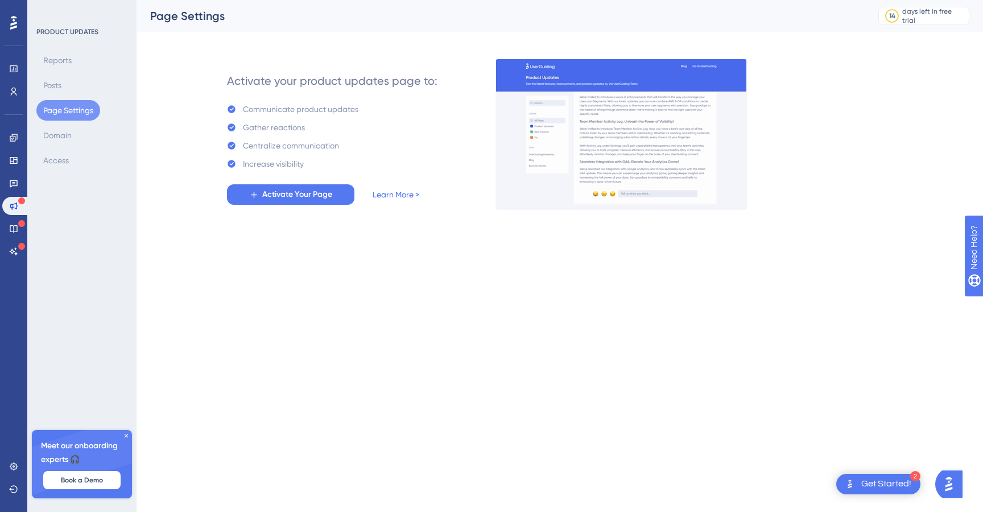
click at [78, 133] on div "Reports Posts Page Settings Domain Access" at bounding box center [82, 110] width 92 height 121
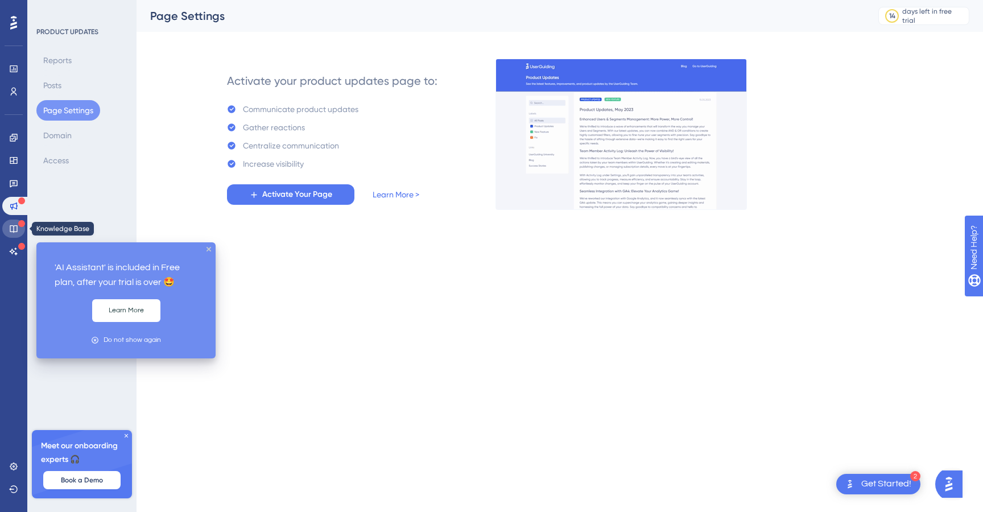
click at [15, 231] on icon at bounding box center [13, 228] width 7 height 7
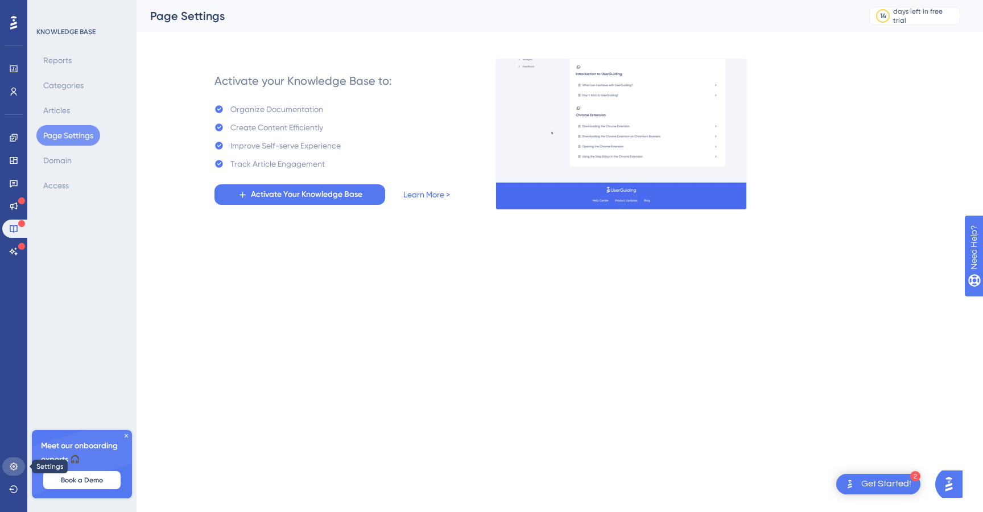
click at [15, 466] on icon at bounding box center [13, 466] width 9 height 9
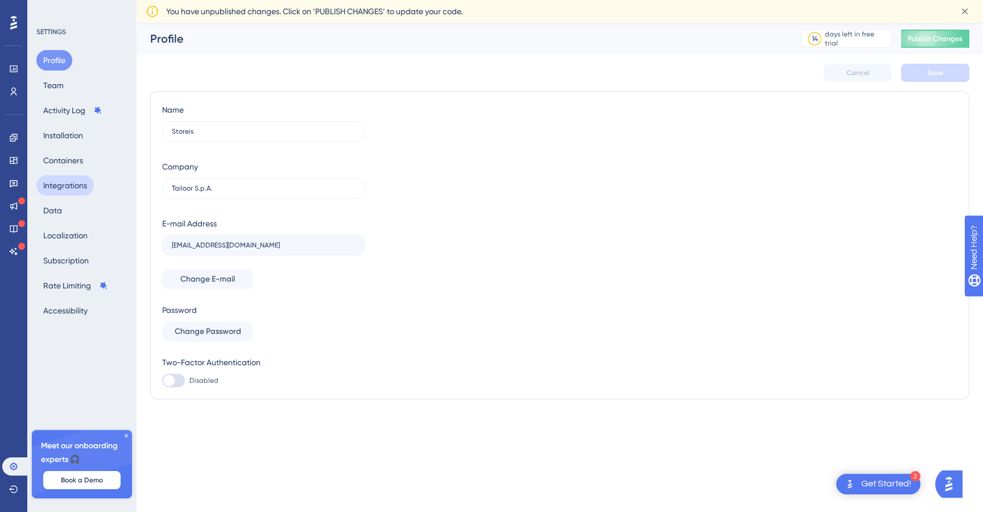
click at [74, 178] on button "Integrations" at bounding box center [64, 185] width 57 height 20
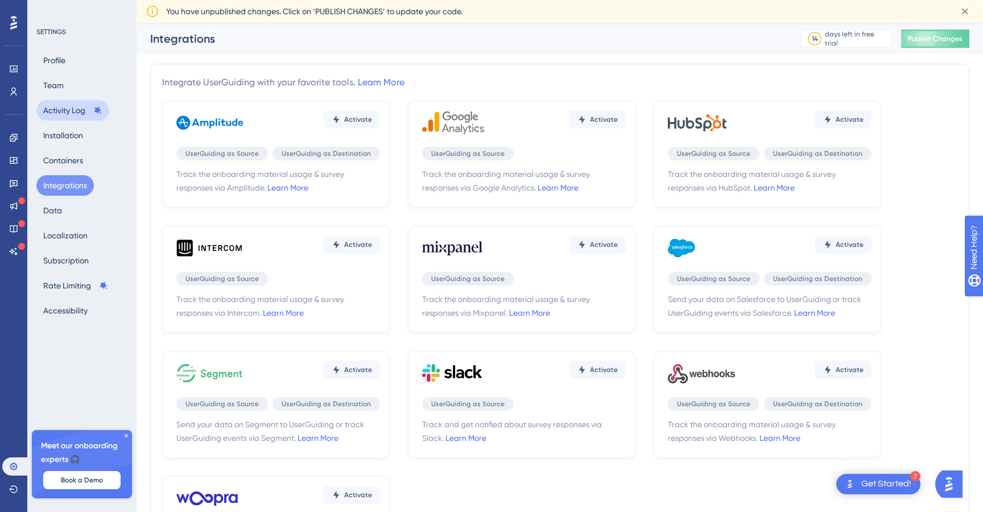
click at [73, 115] on button "Activity Log" at bounding box center [72, 110] width 73 height 20
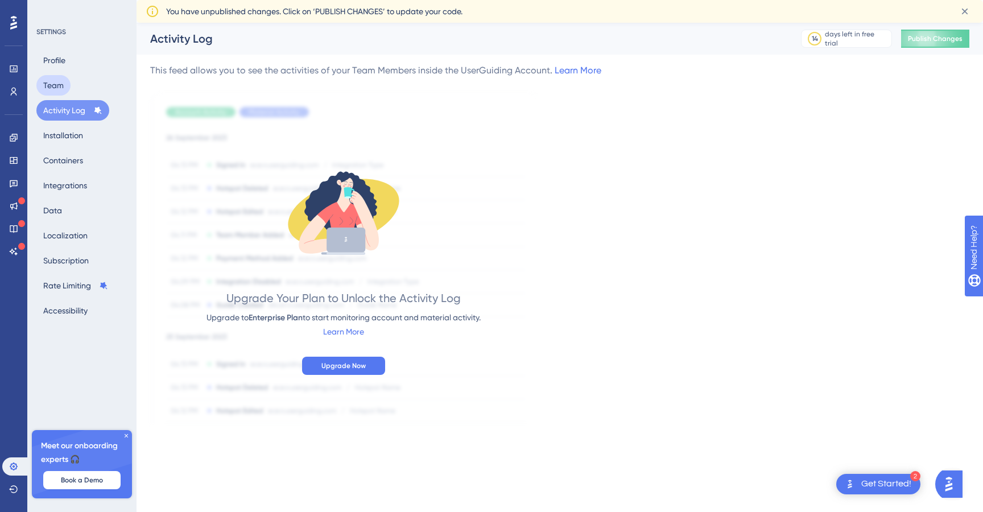
click at [60, 86] on button "Team" at bounding box center [53, 85] width 34 height 20
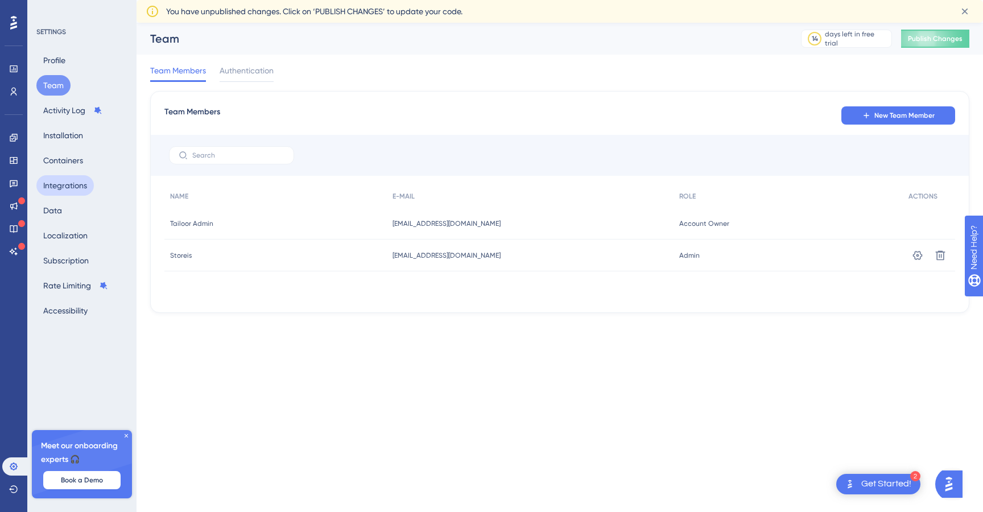
click at [61, 184] on button "Integrations" at bounding box center [64, 185] width 57 height 20
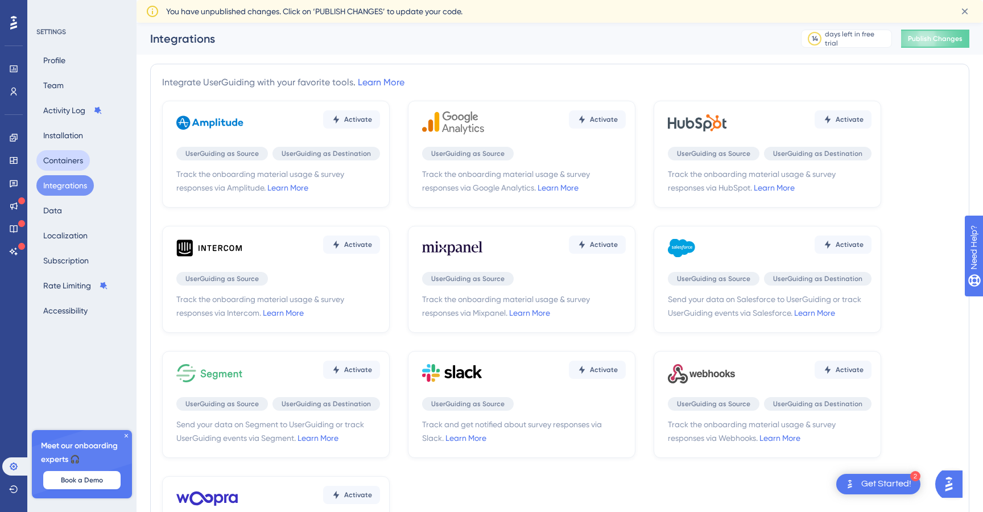
click at [65, 158] on button "Containers" at bounding box center [62, 160] width 53 height 20
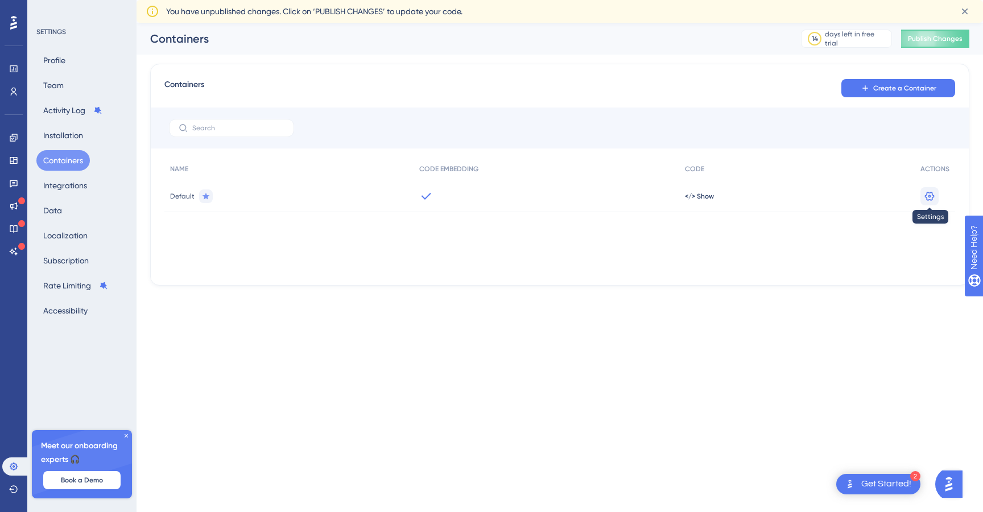
click at [929, 195] on icon at bounding box center [929, 196] width 11 height 11
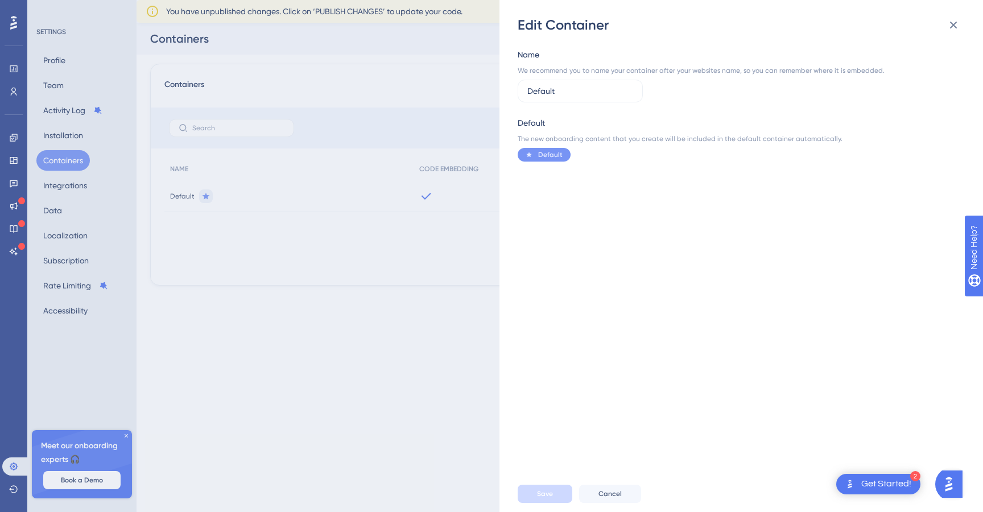
click at [370, 332] on div "Edit Container Name We recommend you to name your container after your websites…" at bounding box center [491, 256] width 983 height 512
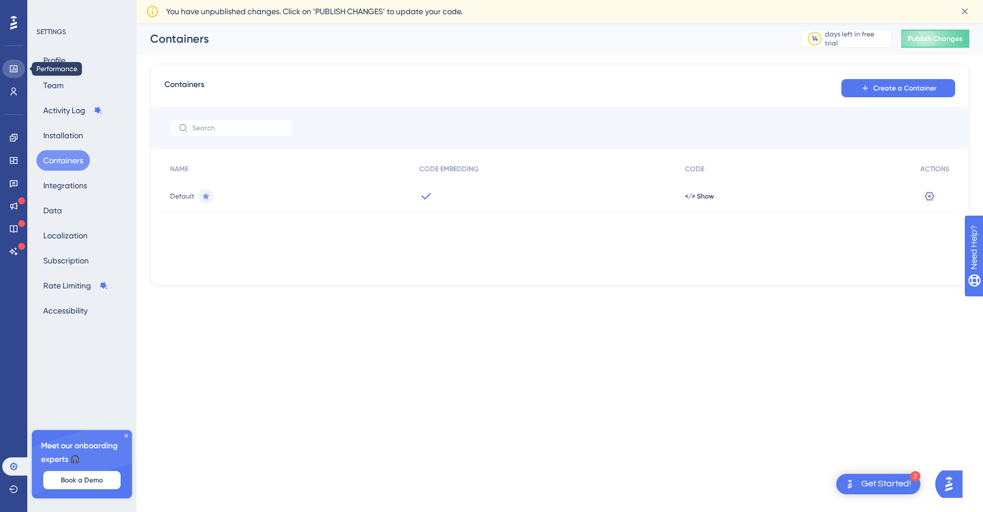
click at [13, 67] on icon at bounding box center [13, 68] width 9 height 9
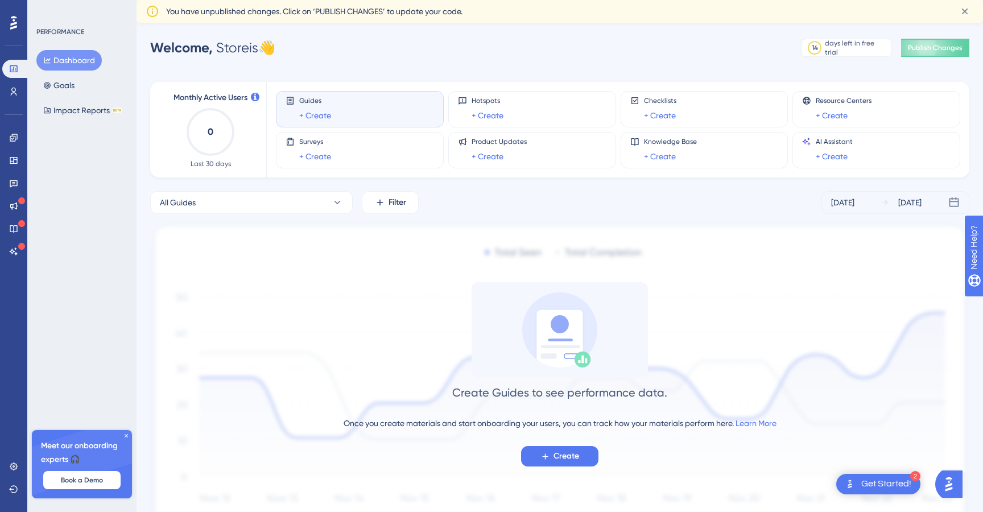
click at [125, 433] on icon at bounding box center [126, 435] width 7 height 7
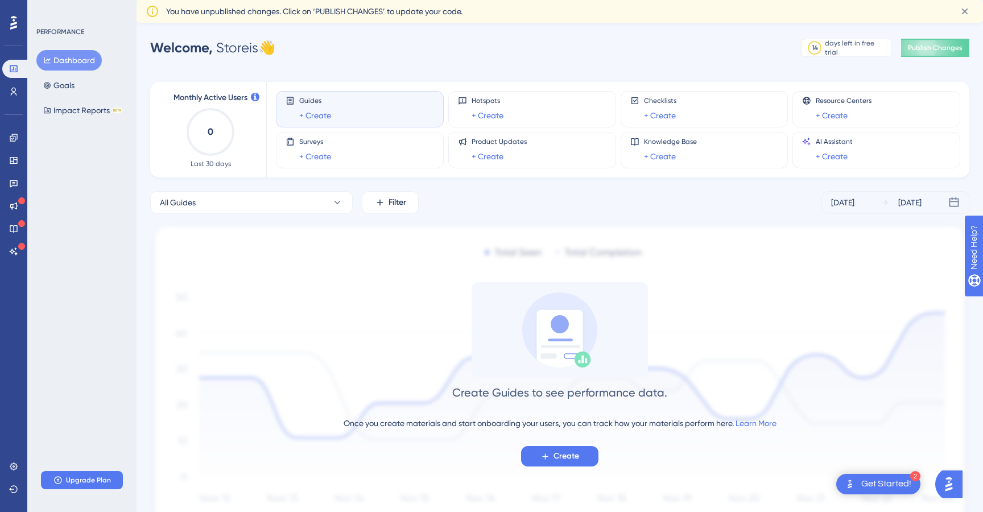
click at [88, 82] on div "Dashboard Goals Impact Reports BETA" at bounding box center [82, 85] width 92 height 71
click at [70, 84] on button "Goals" at bounding box center [58, 85] width 45 height 20
